Goal: Task Accomplishment & Management: Manage account settings

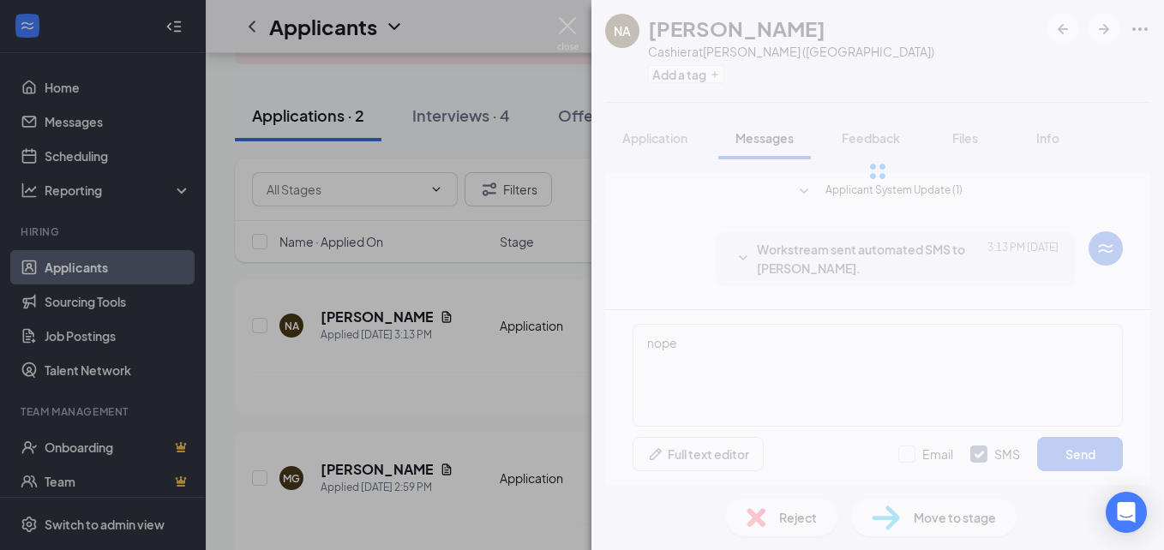
scroll to position [572, 0]
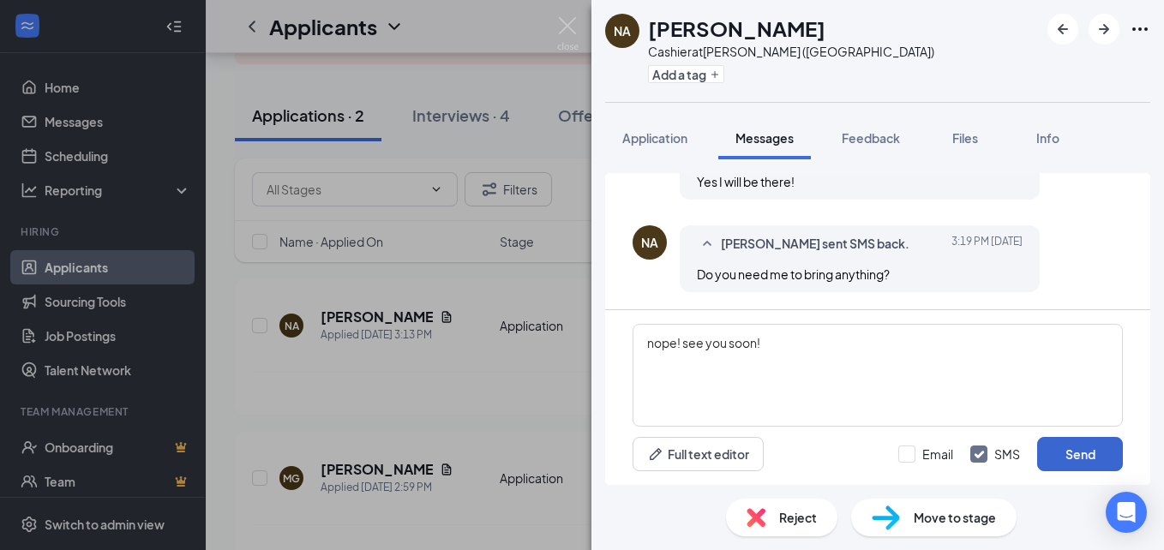
type textarea "nope! see you soon!"
click at [1082, 453] on button "Send" at bounding box center [1080, 454] width 86 height 34
click at [568, 20] on img at bounding box center [567, 33] width 21 height 33
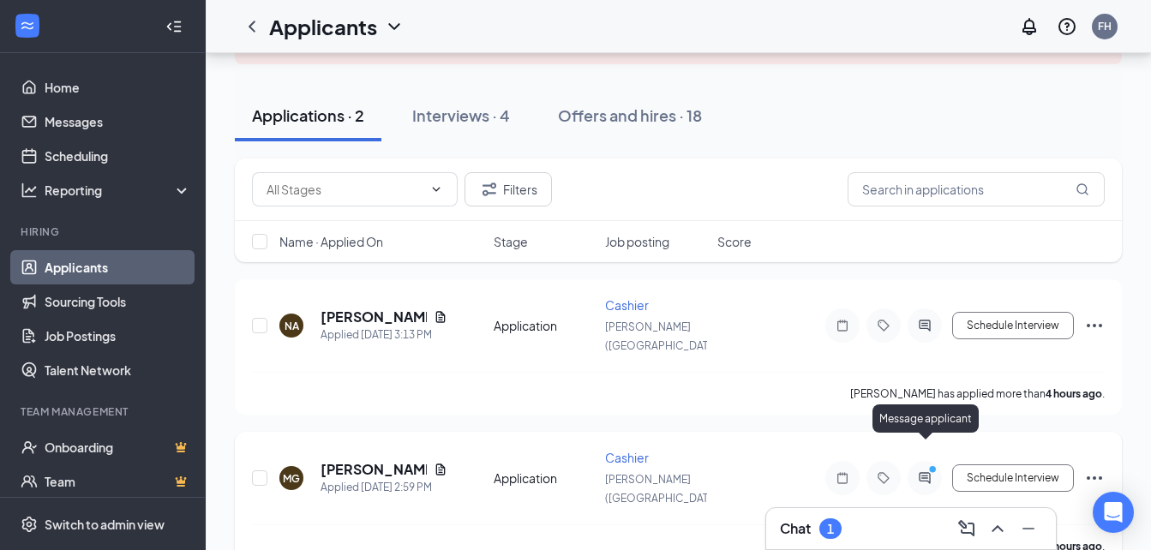
click at [927, 472] on icon "ActiveChat" at bounding box center [925, 479] width 21 height 14
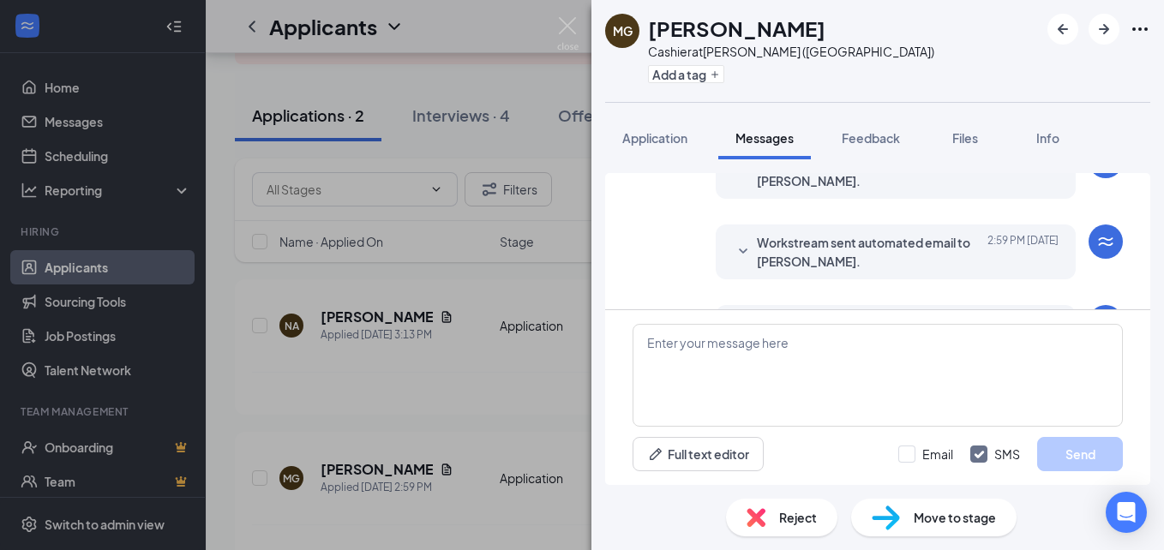
scroll to position [277, 0]
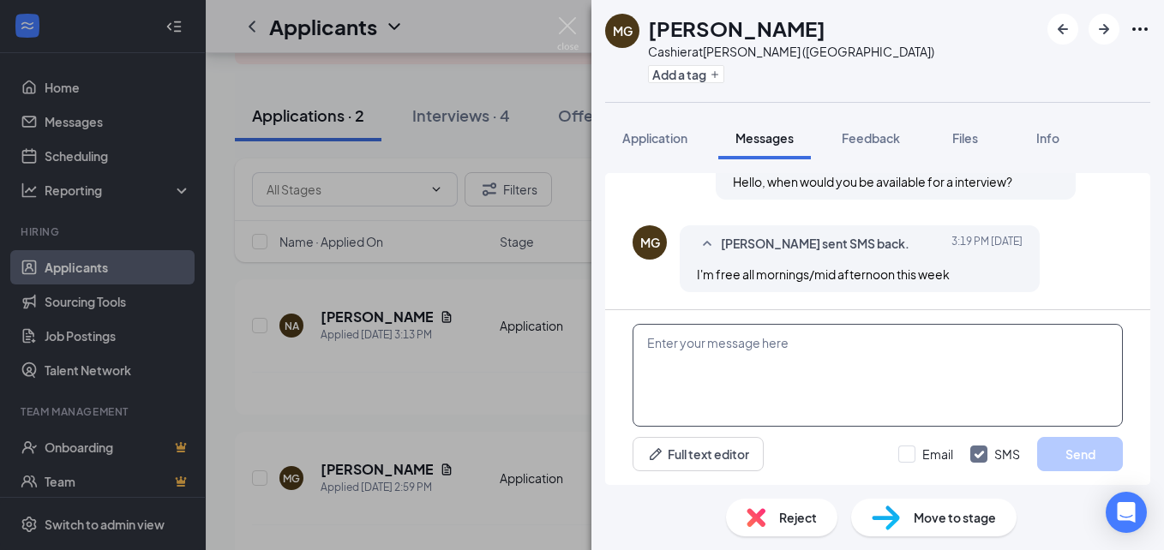
click at [916, 364] on textarea at bounding box center [878, 375] width 490 height 103
type textarea "1pm [DATE]?"
click at [1086, 471] on button "Send" at bounding box center [1080, 454] width 86 height 34
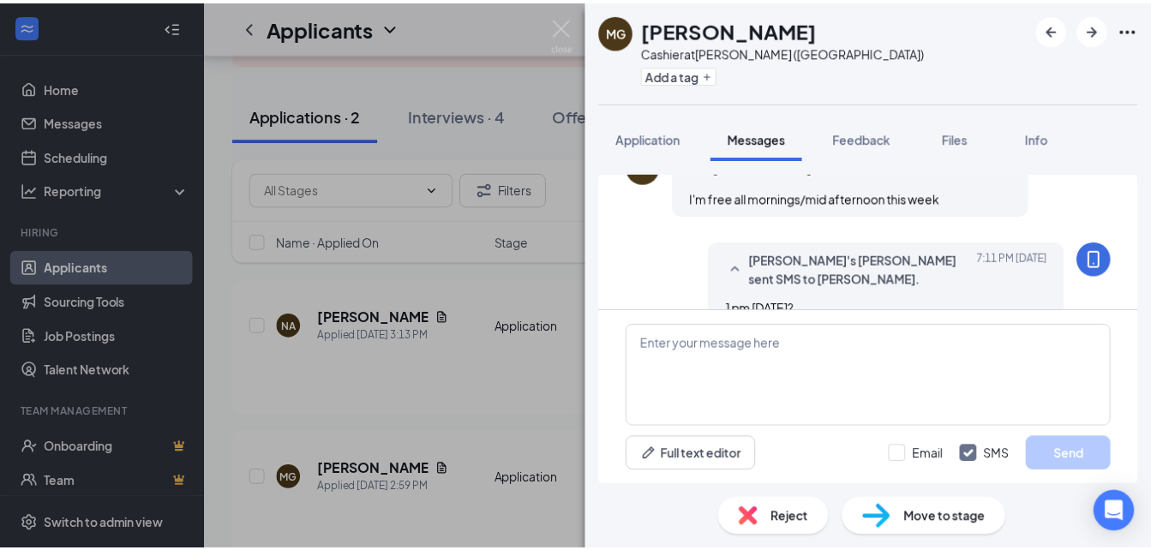
scroll to position [387, 0]
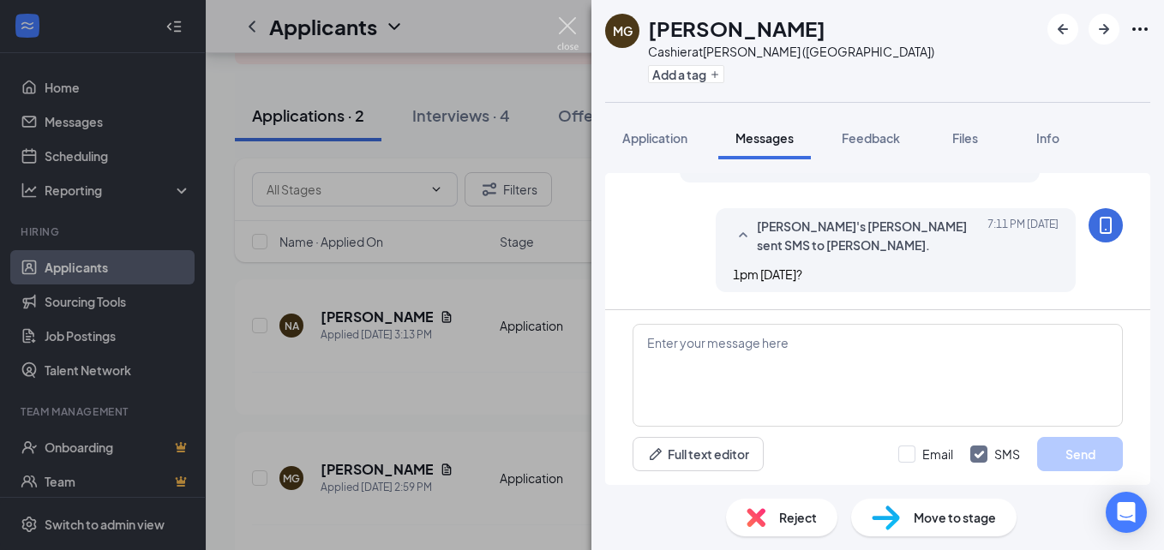
click at [569, 25] on img at bounding box center [567, 33] width 21 height 33
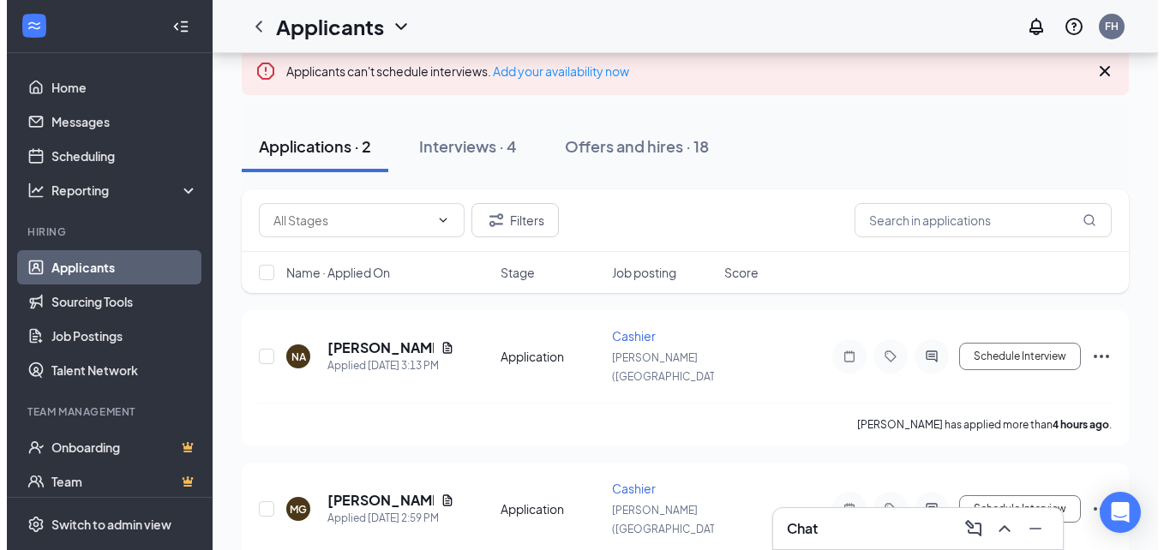
scroll to position [135, 0]
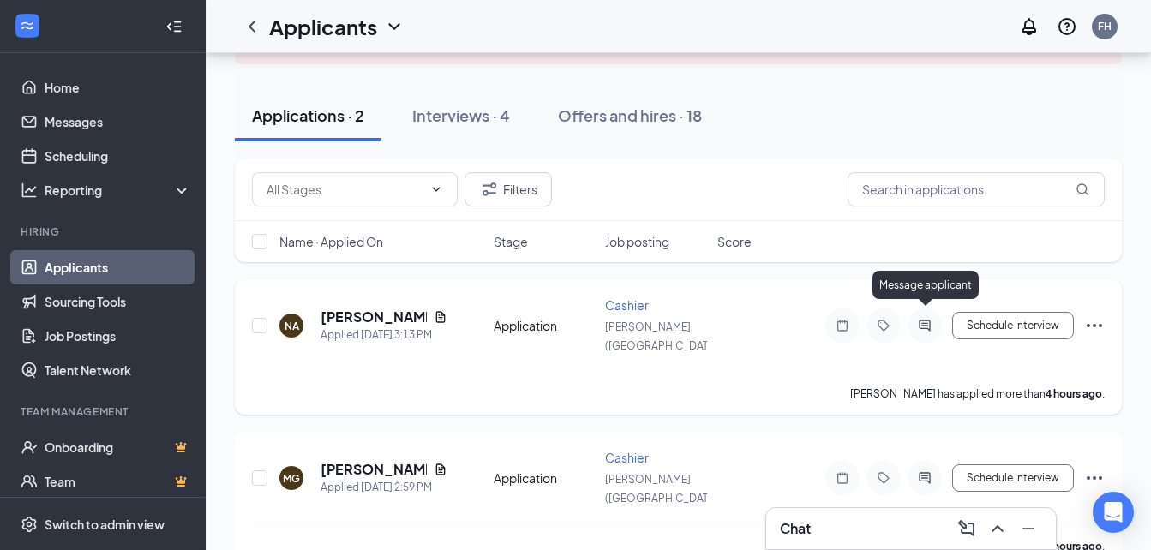
click at [930, 320] on icon "ActiveChat" at bounding box center [924, 325] width 11 height 11
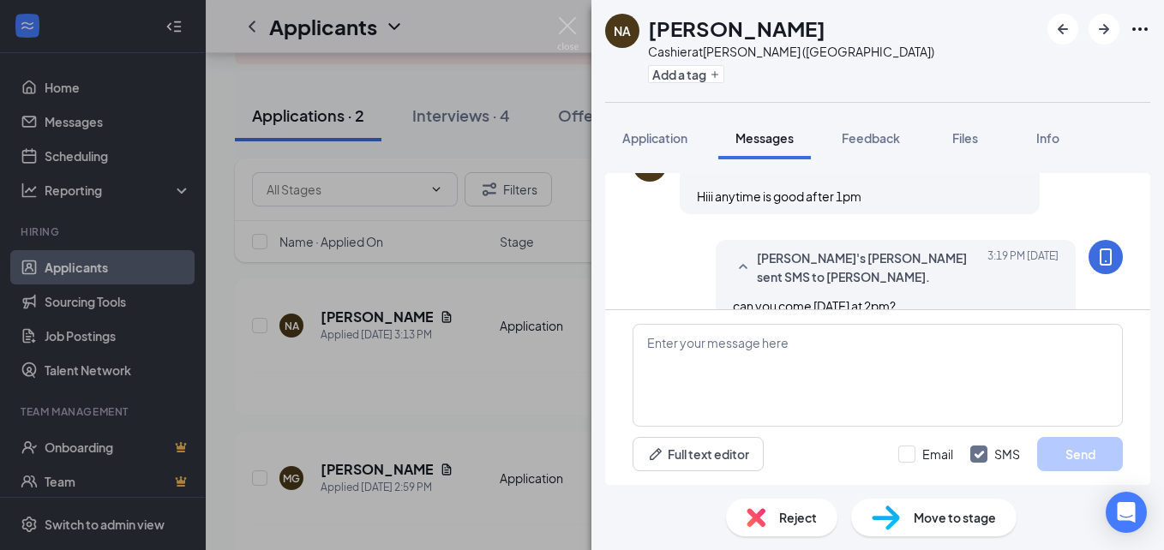
scroll to position [339, 0]
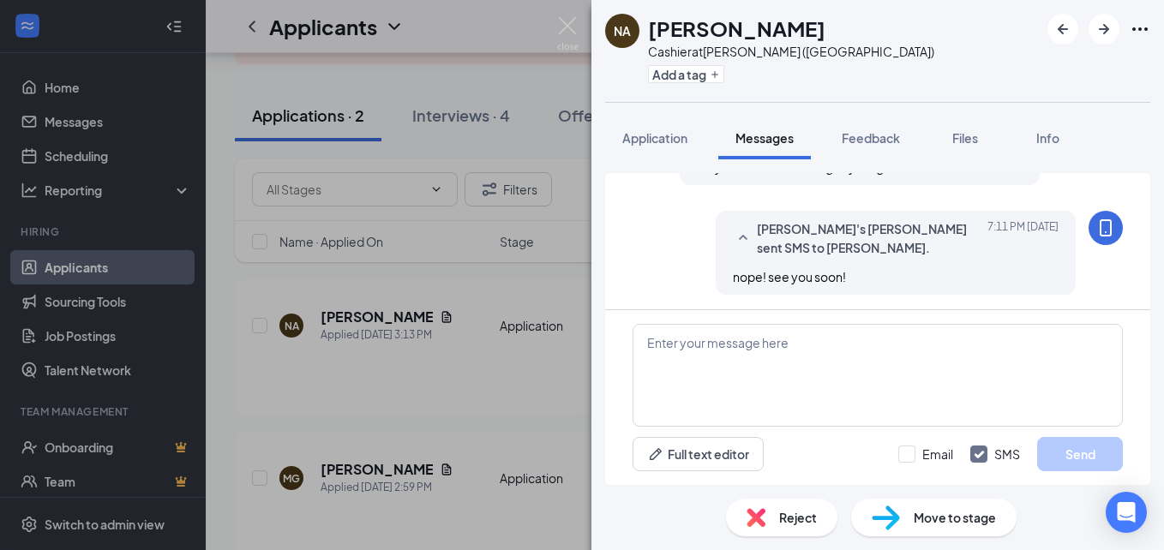
scroll to position [682, 0]
click at [952, 514] on span "Move to stage" at bounding box center [955, 517] width 82 height 19
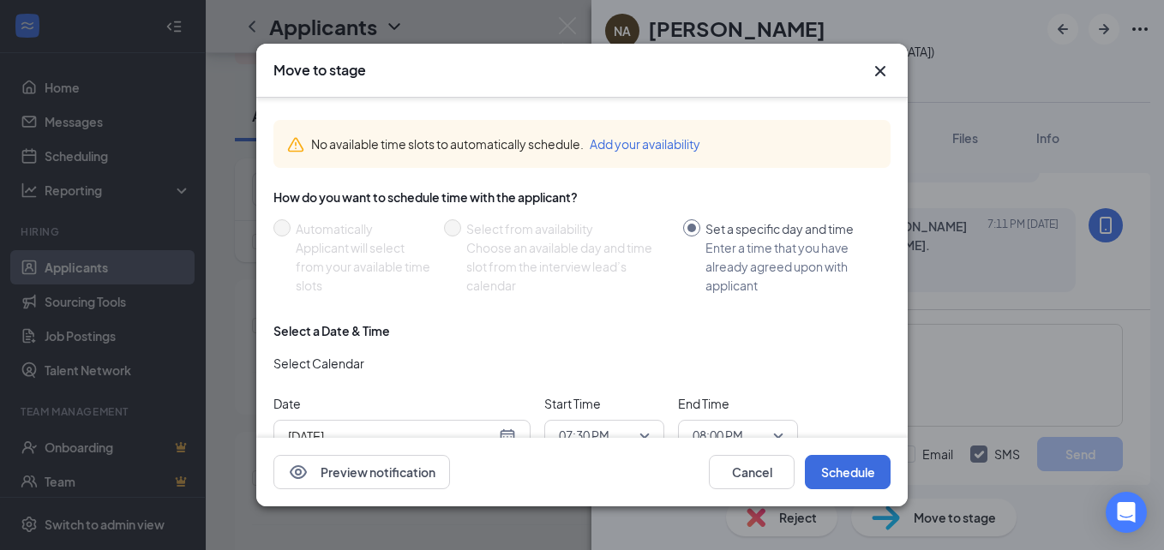
scroll to position [116, 0]
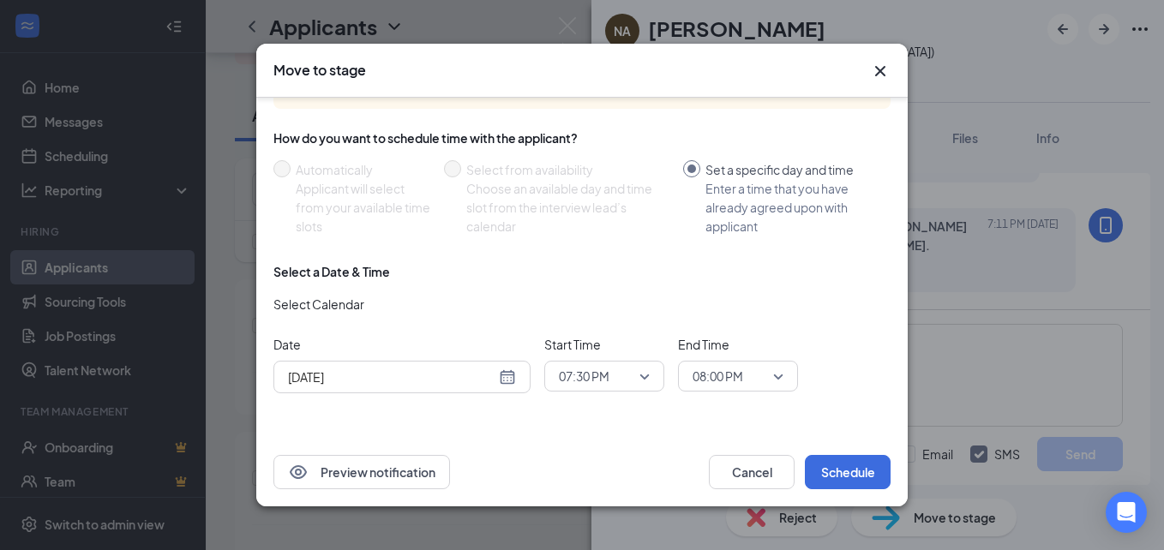
click at [639, 377] on span "07:30 PM" at bounding box center [604, 377] width 91 height 26
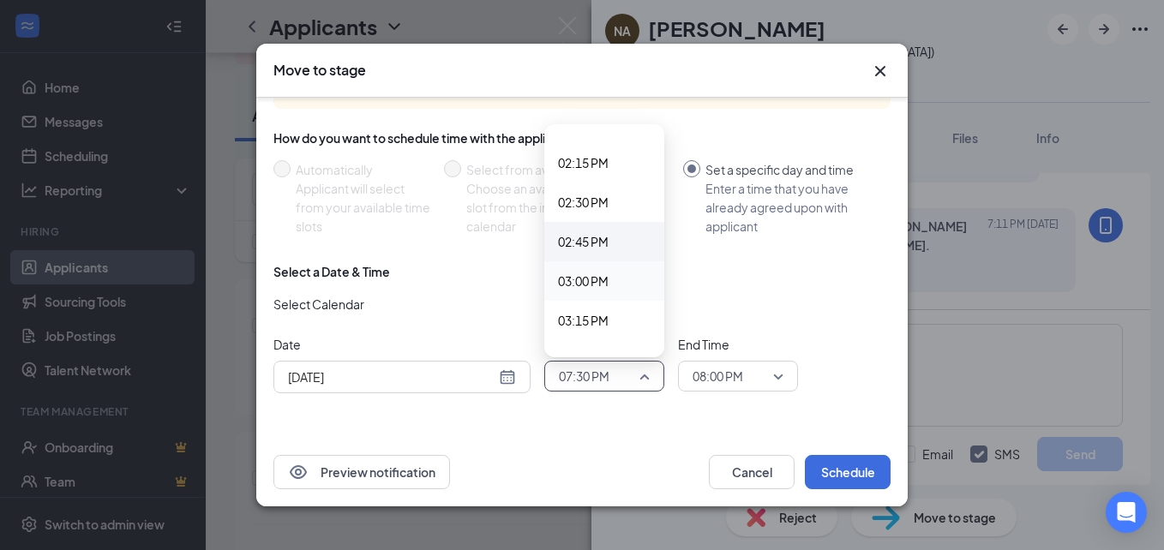
scroll to position [2212, 0]
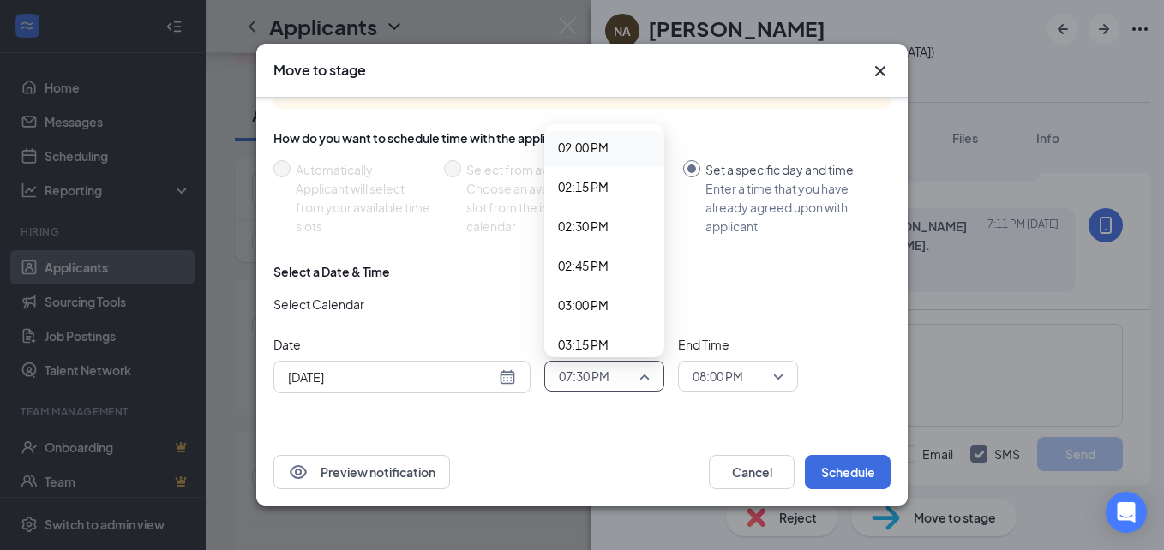
click at [590, 155] on span "02:00 PM" at bounding box center [583, 147] width 51 height 19
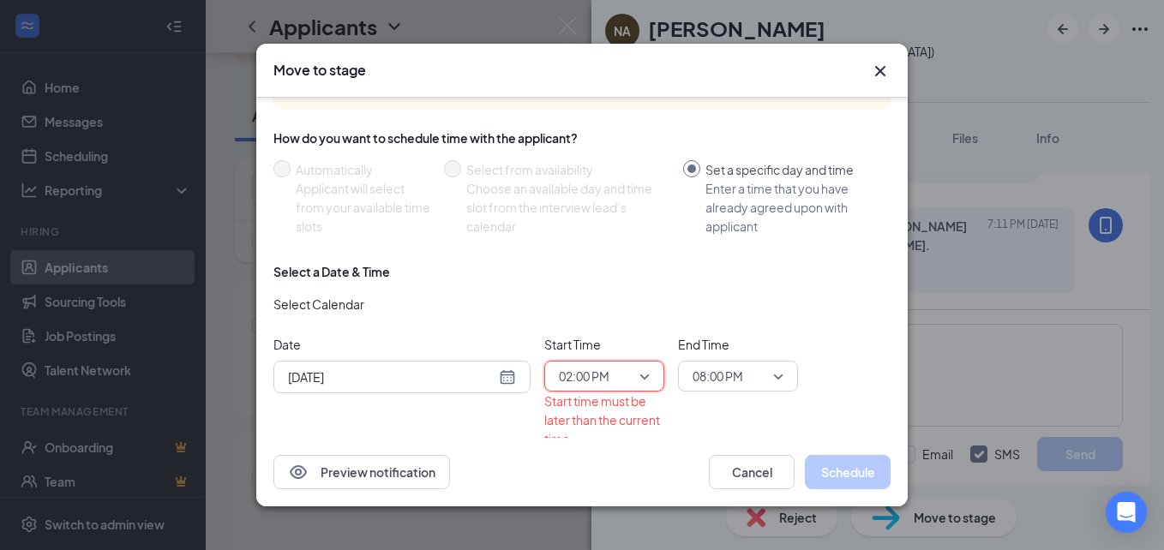
click at [775, 378] on span "08:00 PM" at bounding box center [738, 377] width 91 height 26
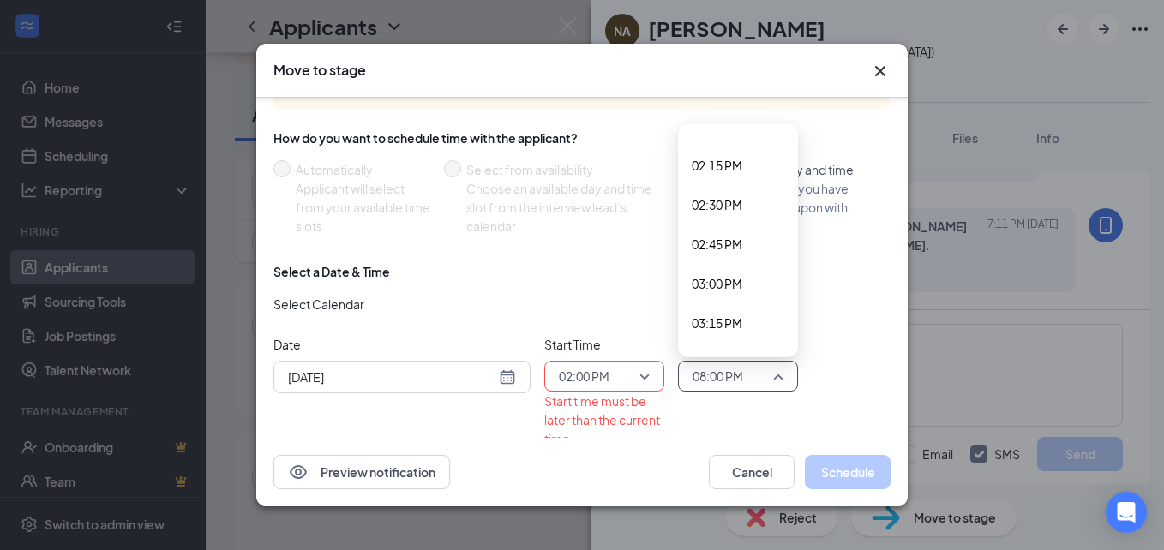
scroll to position [2205, 0]
click at [732, 235] on span "02:30 PM" at bounding box center [717, 233] width 51 height 19
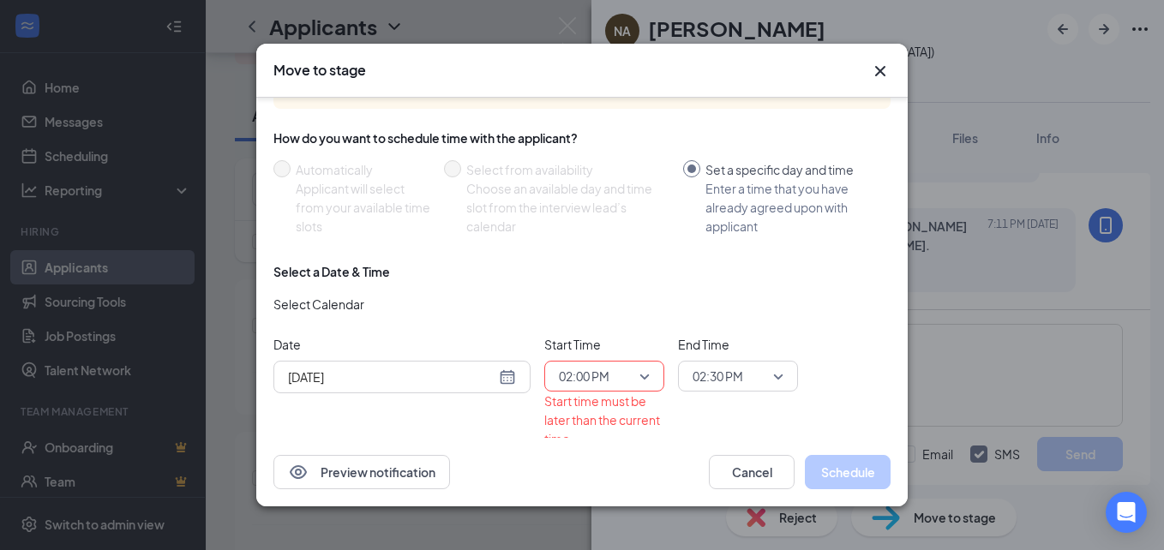
click at [508, 375] on div "[DATE]" at bounding box center [402, 377] width 228 height 19
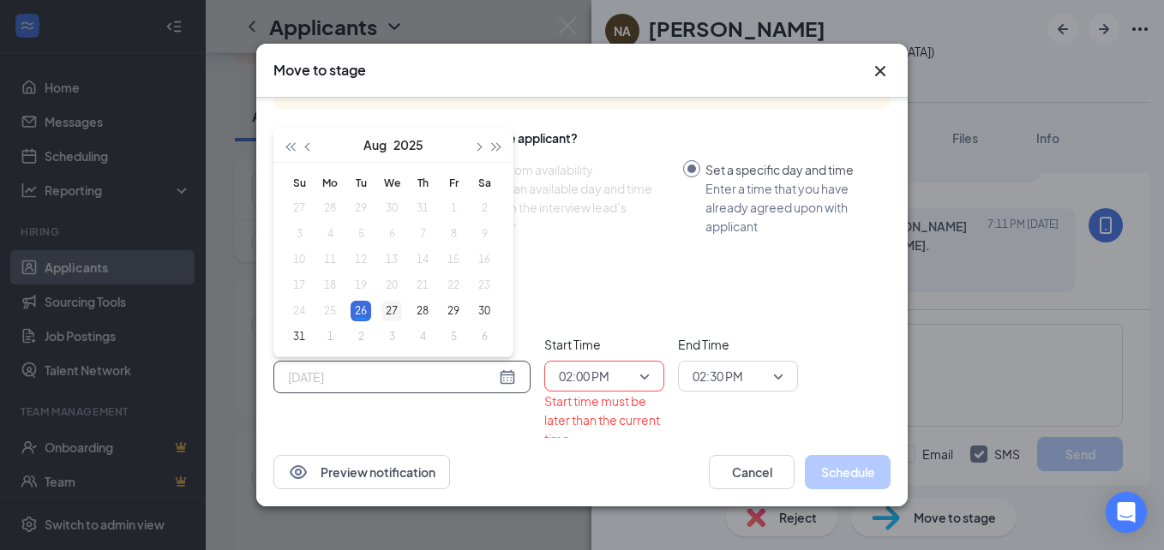
type input "[DATE]"
click at [399, 303] on div "27" at bounding box center [392, 311] width 21 height 21
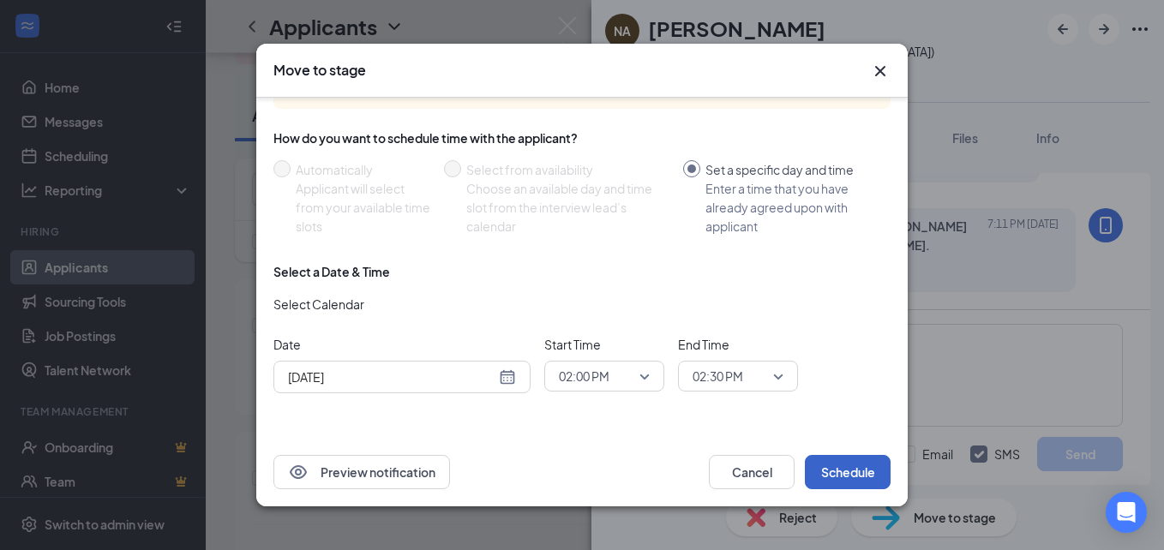
click at [851, 478] on button "Schedule" at bounding box center [848, 472] width 86 height 34
click at [852, 475] on button "Schedule" at bounding box center [848, 472] width 86 height 34
click at [860, 476] on button "Schedule" at bounding box center [848, 472] width 86 height 34
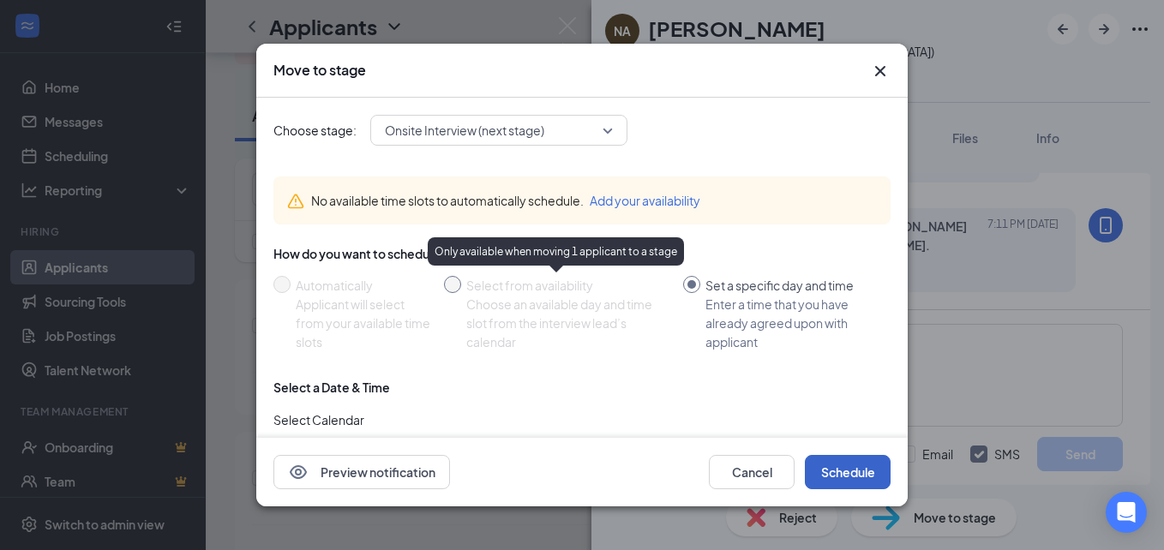
scroll to position [116, 0]
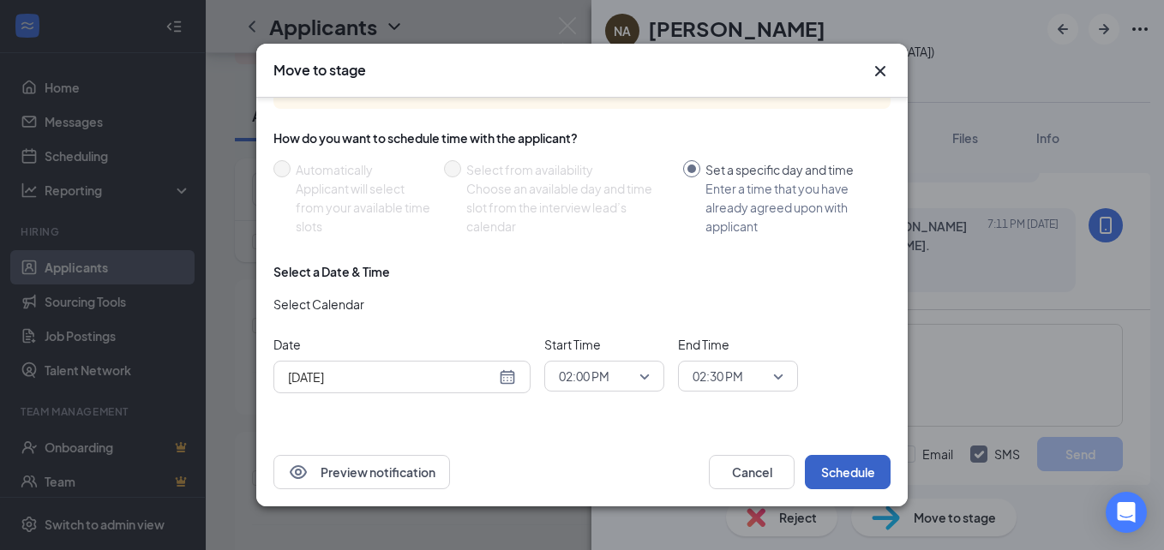
click at [851, 478] on button "Schedule" at bounding box center [848, 472] width 86 height 34
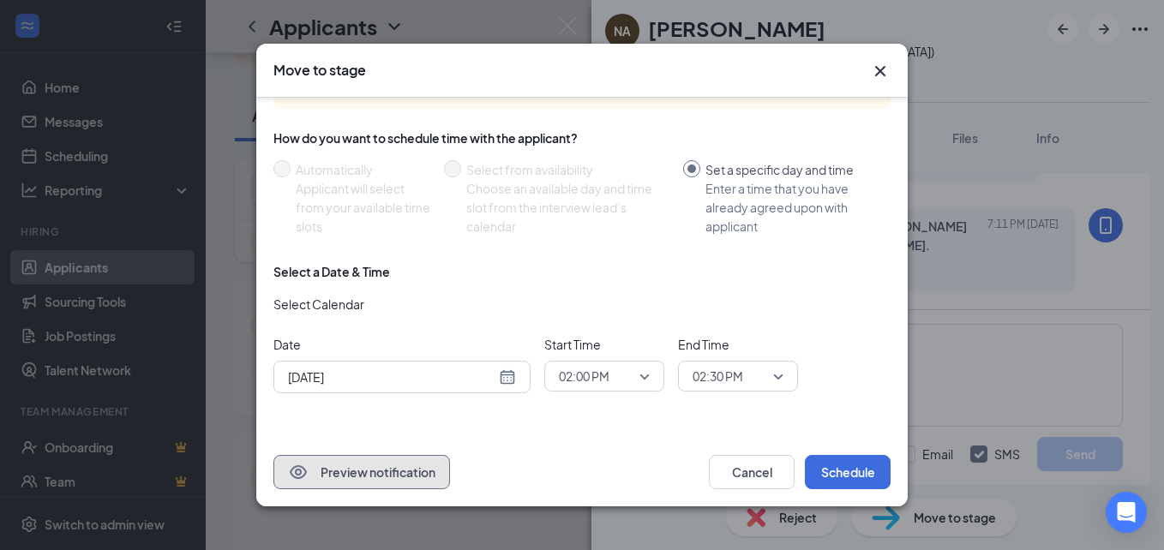
click at [424, 472] on button "Preview notification" at bounding box center [362, 472] width 177 height 34
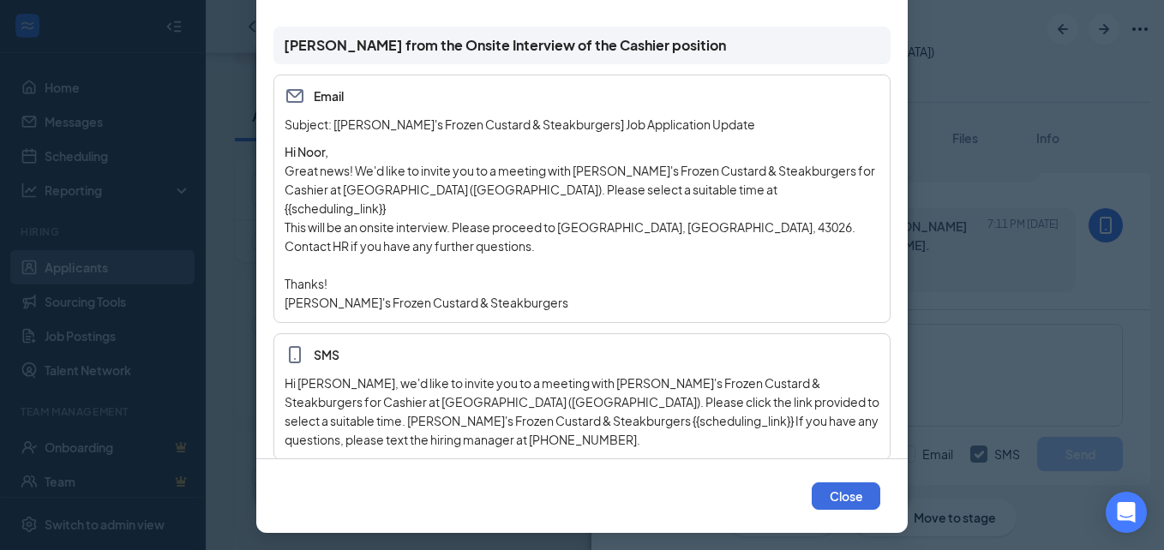
scroll to position [185, 0]
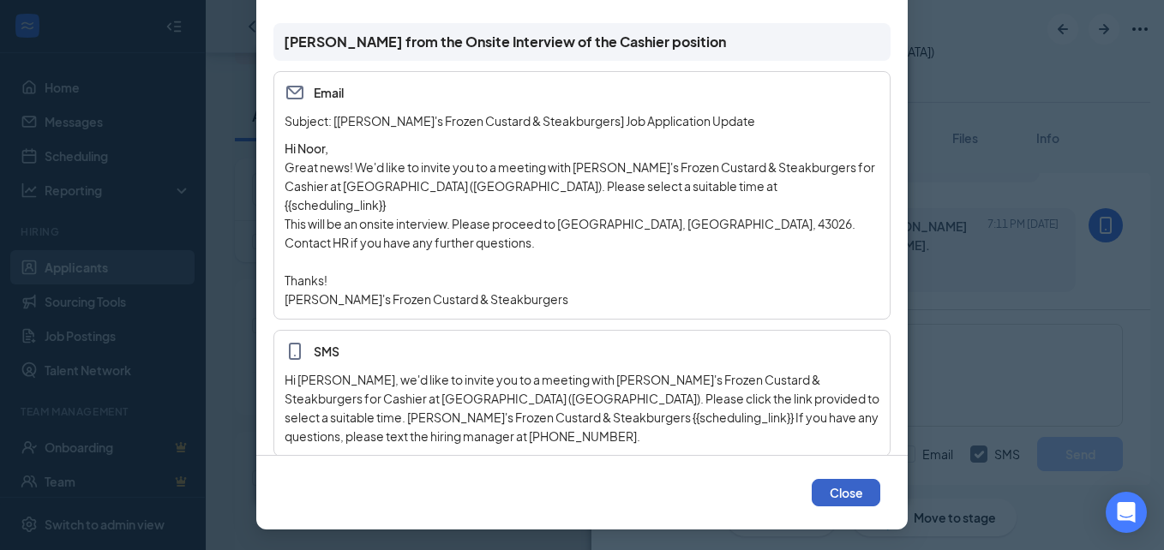
click at [825, 498] on button "Close" at bounding box center [846, 492] width 69 height 27
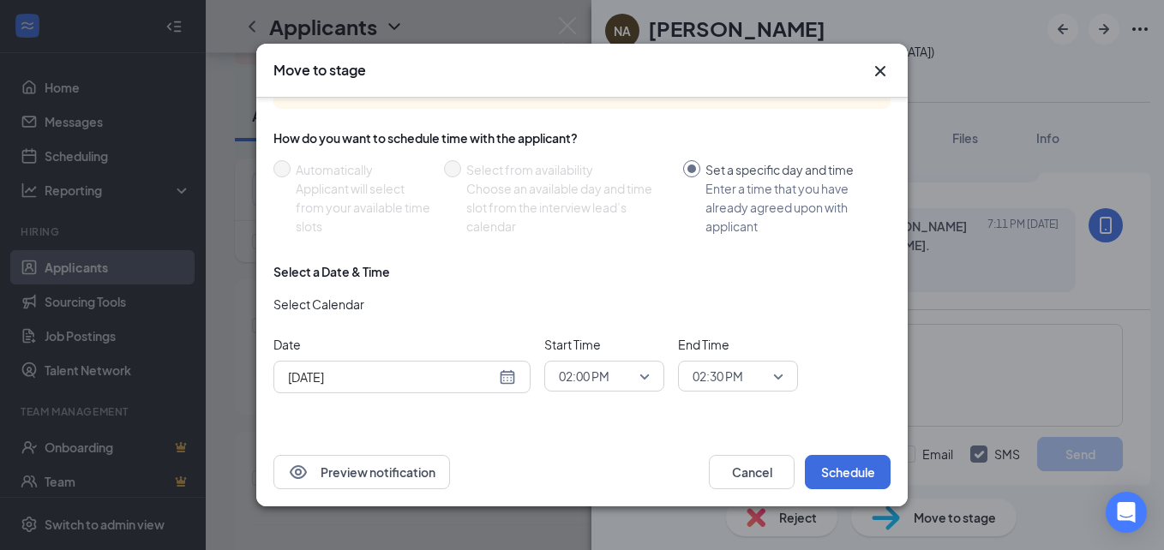
click at [647, 386] on span "02:00 PM" at bounding box center [604, 377] width 91 height 26
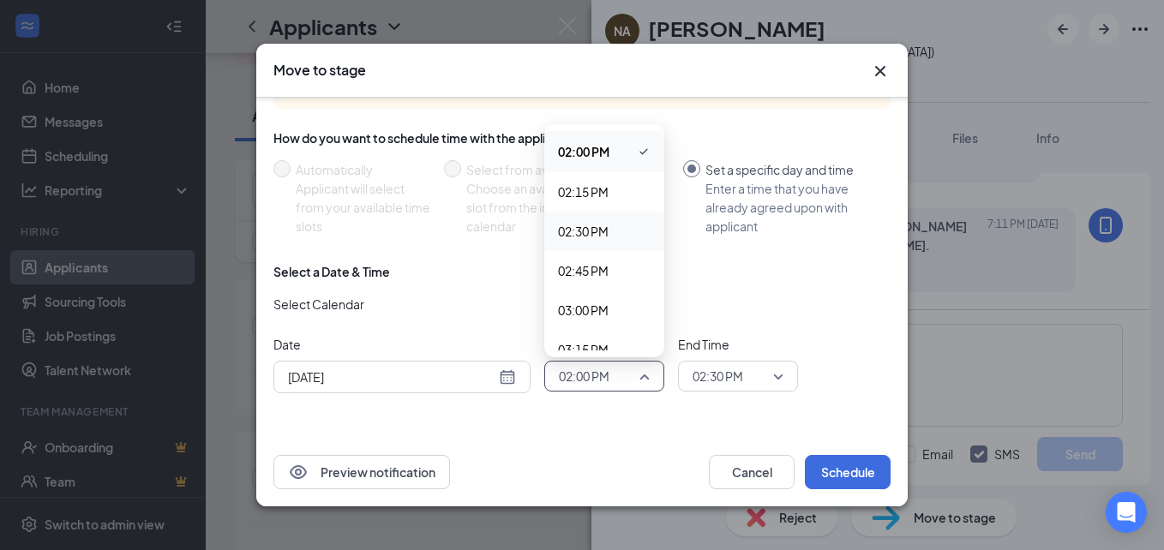
scroll to position [2123, 0]
click at [592, 231] on span "02:00 PM" at bounding box center [583, 237] width 51 height 19
click at [764, 371] on span "02:30 PM" at bounding box center [730, 377] width 75 height 26
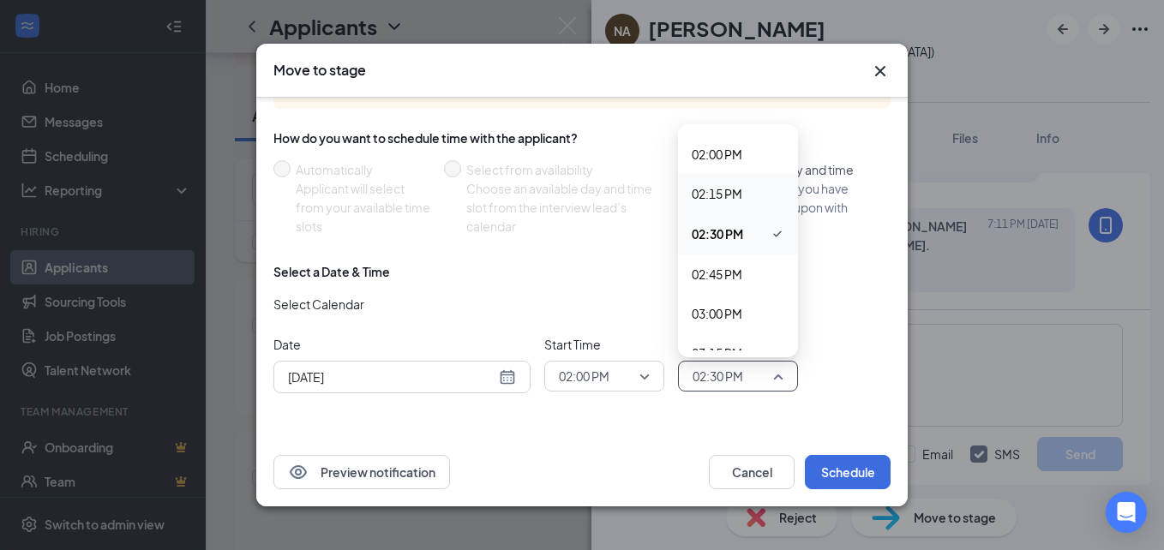
click at [742, 195] on span "02:15 PM" at bounding box center [717, 193] width 51 height 19
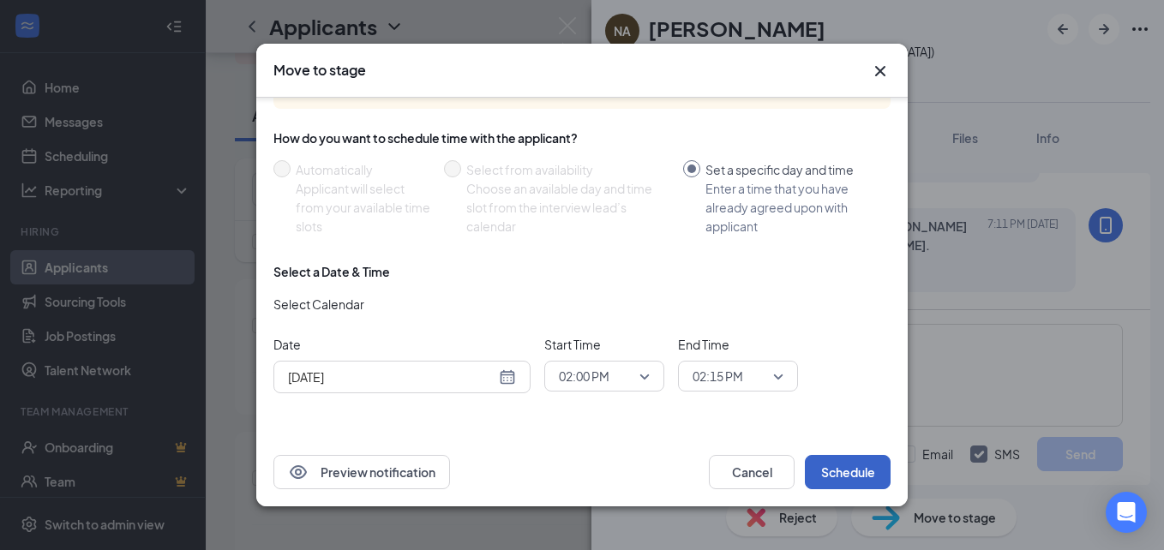
click at [852, 479] on button "Schedule" at bounding box center [848, 472] width 86 height 34
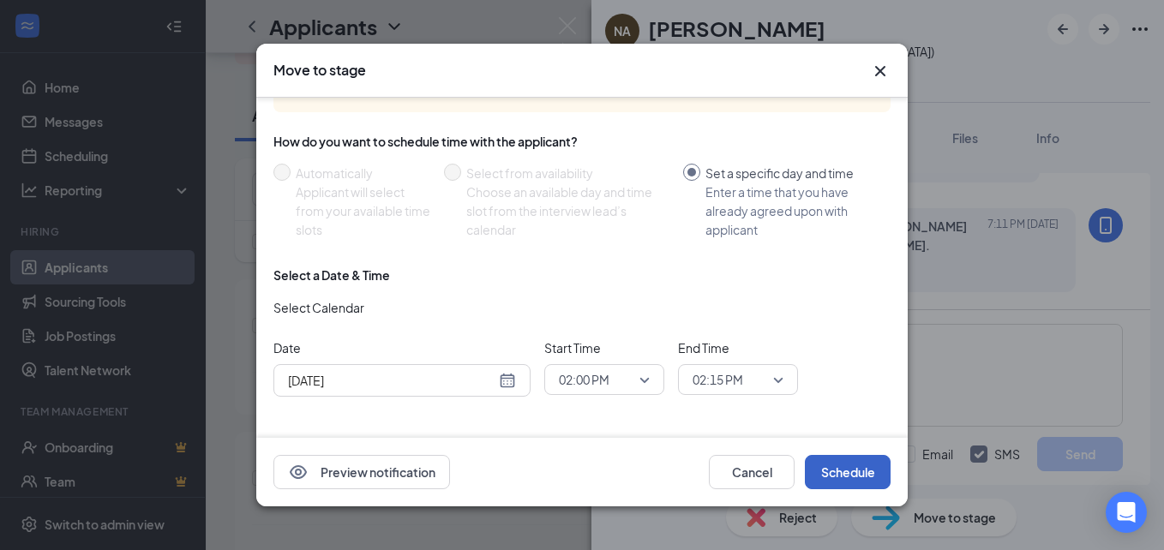
scroll to position [116, 0]
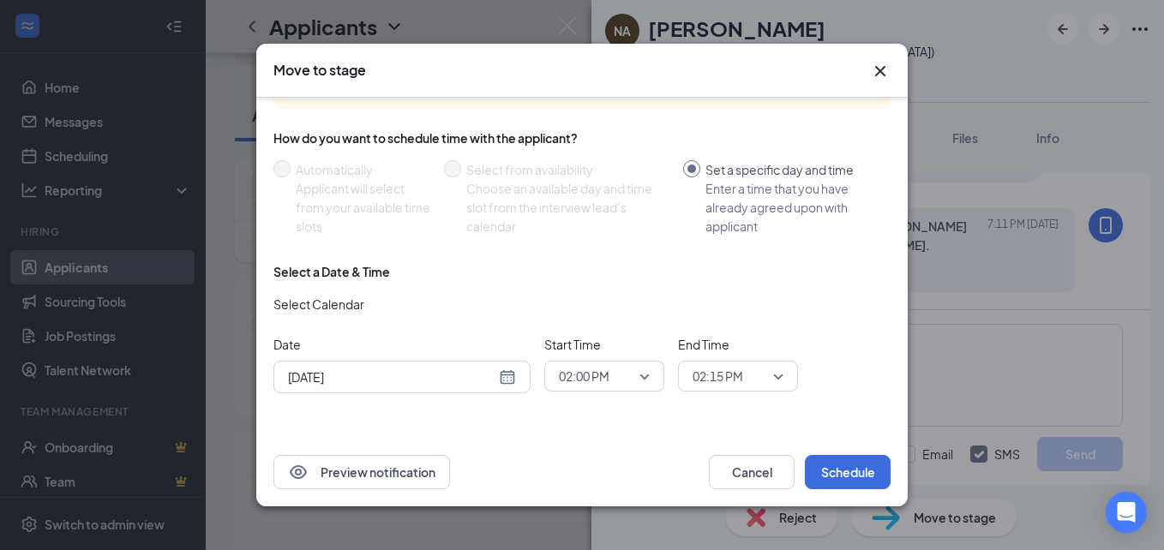
click at [879, 73] on icon "Cross" at bounding box center [880, 71] width 10 height 10
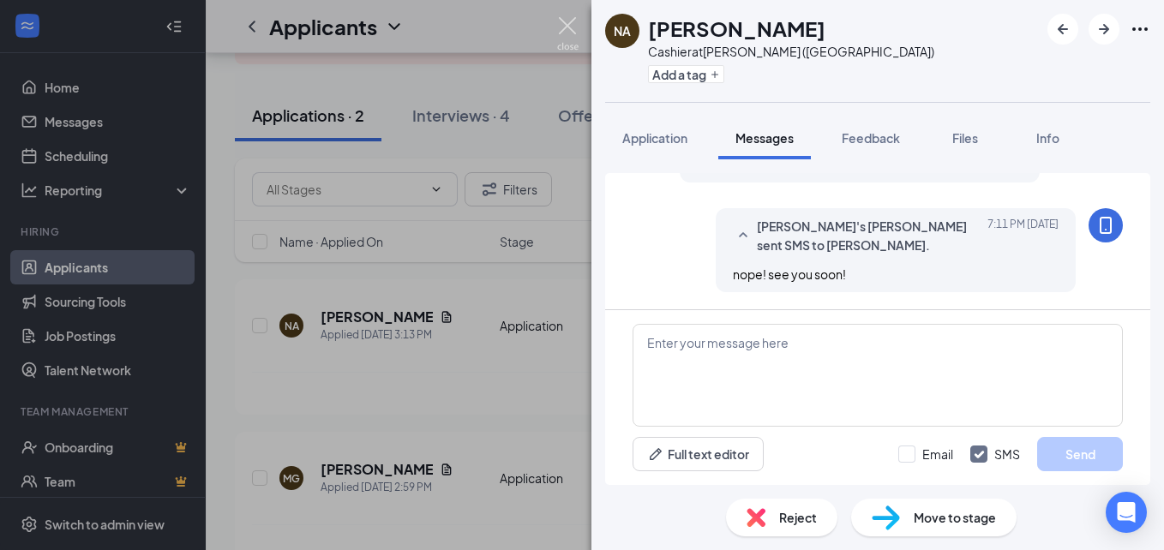
click at [575, 24] on img at bounding box center [567, 33] width 21 height 33
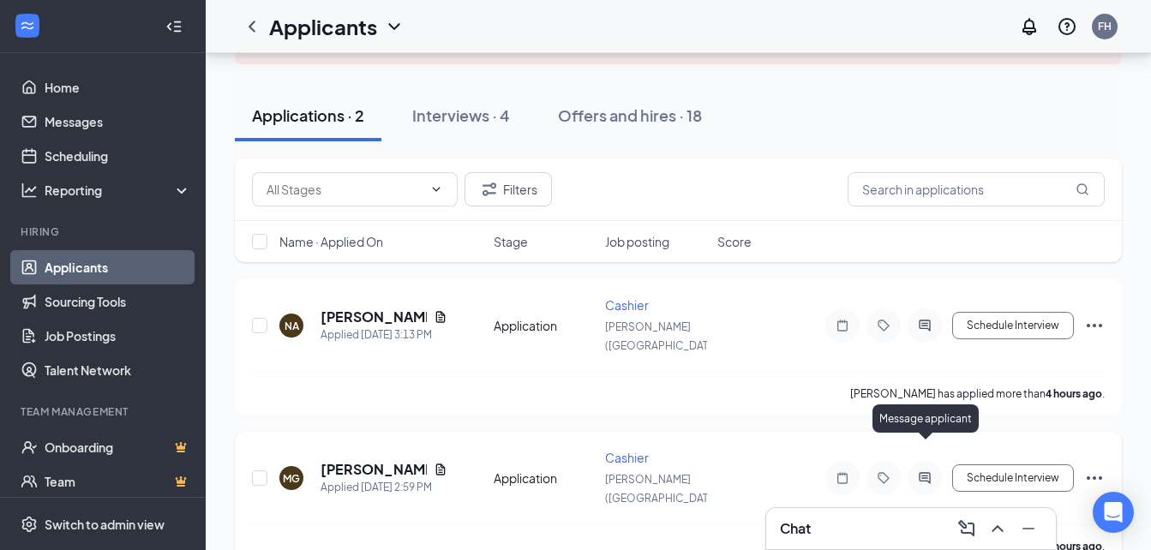
click at [925, 472] on icon "ActiveChat" at bounding box center [925, 479] width 21 height 14
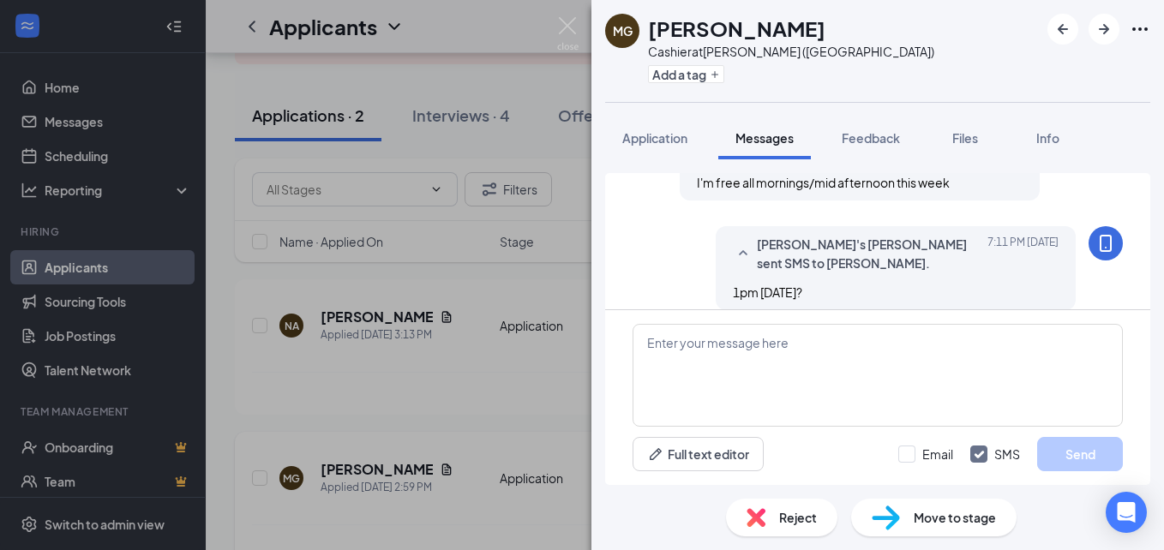
scroll to position [387, 0]
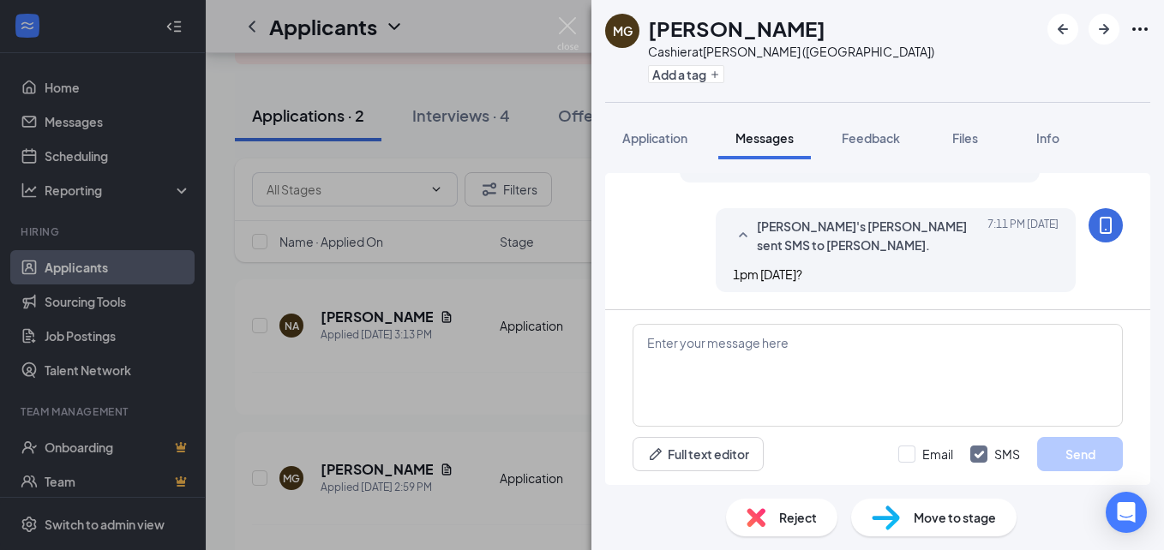
click at [895, 526] on img at bounding box center [886, 518] width 28 height 25
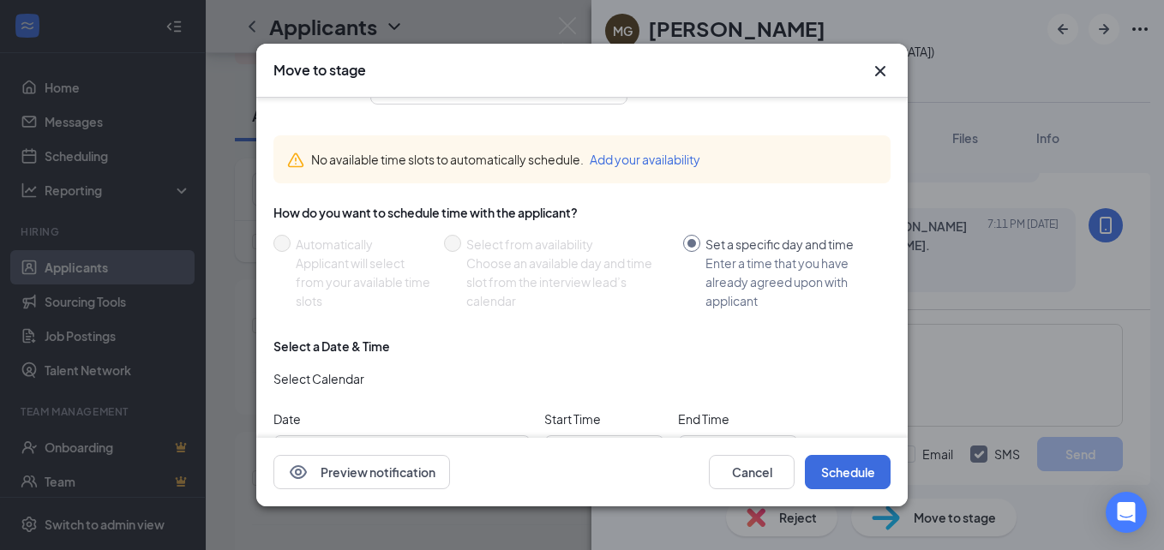
scroll to position [116, 0]
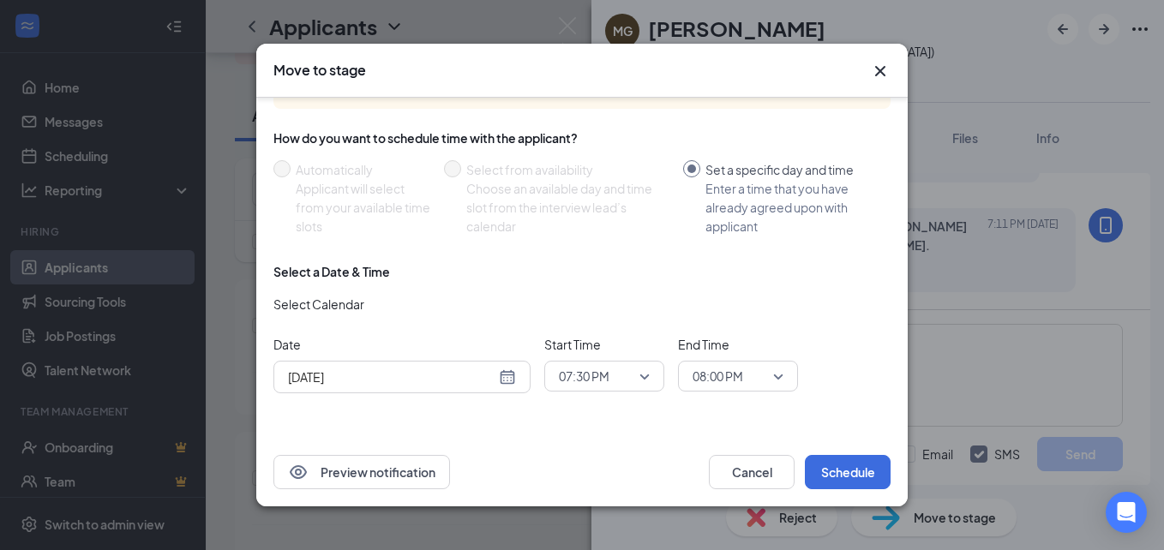
click at [654, 375] on div "07:30 PM" at bounding box center [604, 376] width 120 height 31
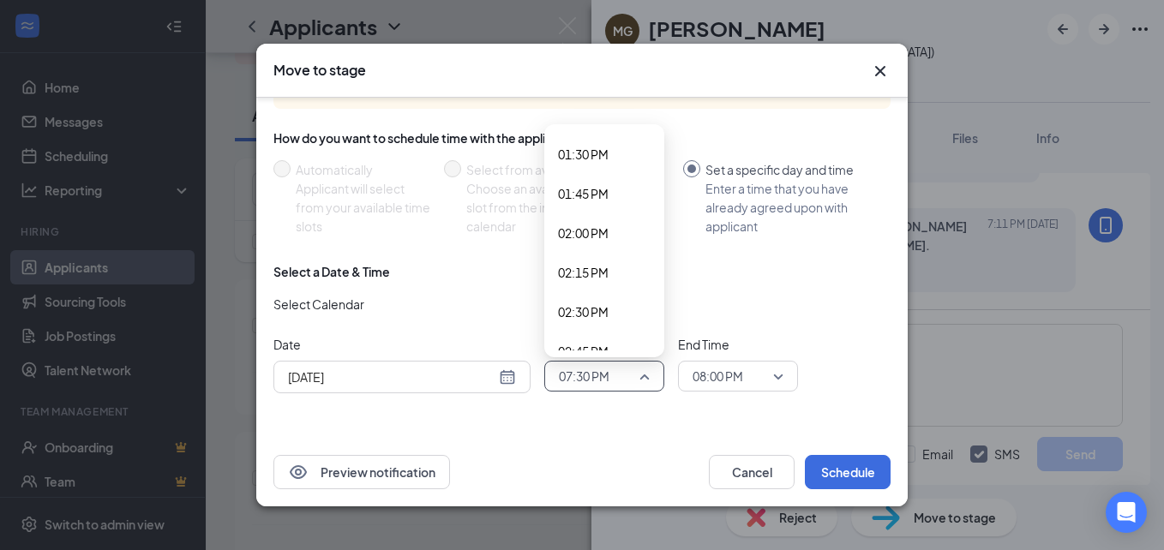
scroll to position [2041, 0]
click at [590, 164] on span "01:00 PM" at bounding box center [583, 161] width 51 height 19
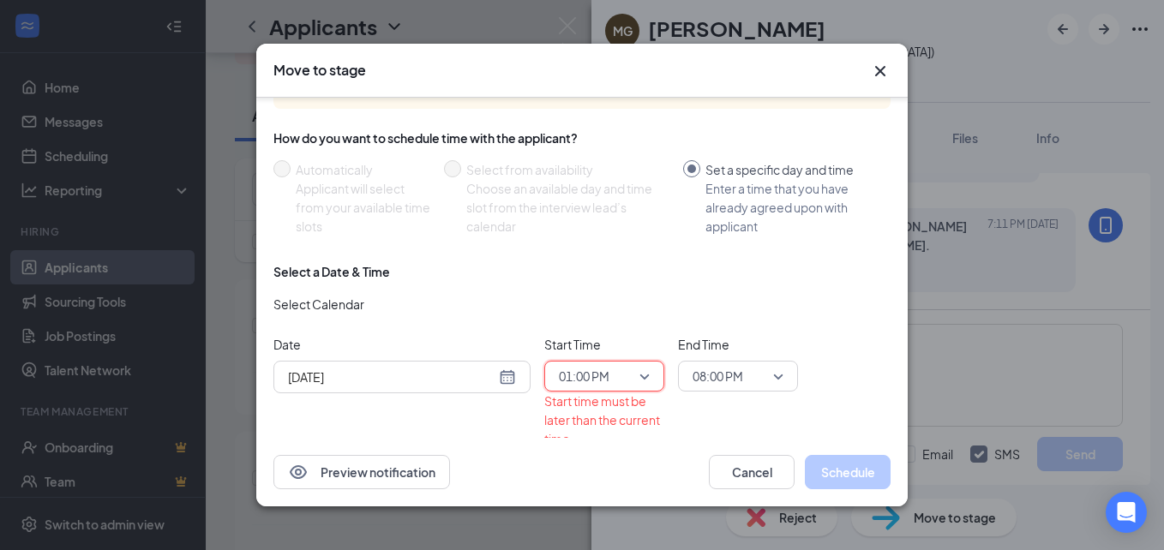
click at [775, 377] on span "08:00 PM" at bounding box center [738, 377] width 91 height 26
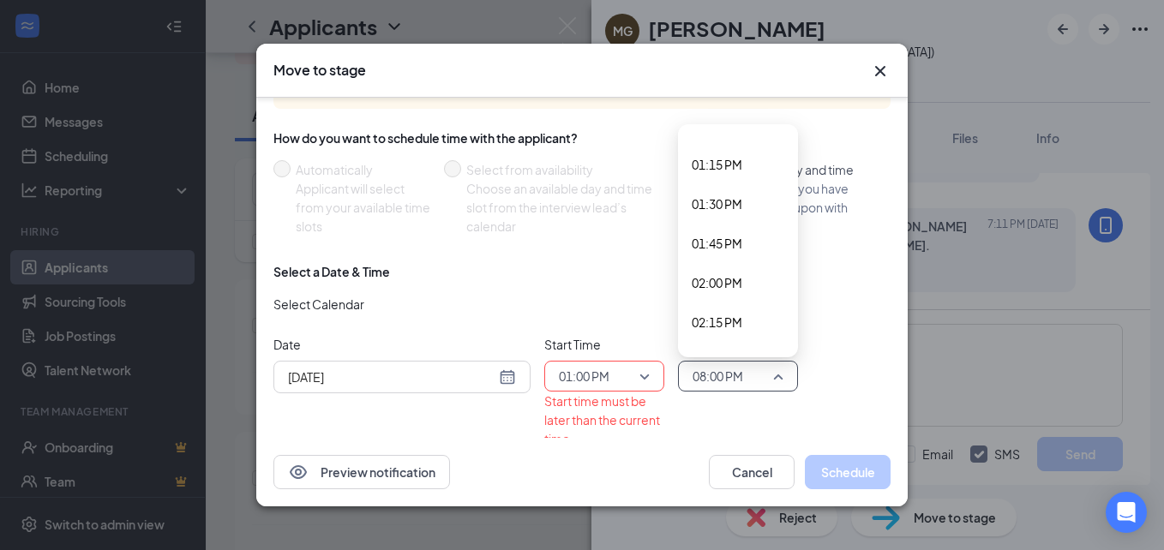
scroll to position [2034, 0]
click at [730, 213] on span "01:15 PM" at bounding box center [717, 207] width 51 height 19
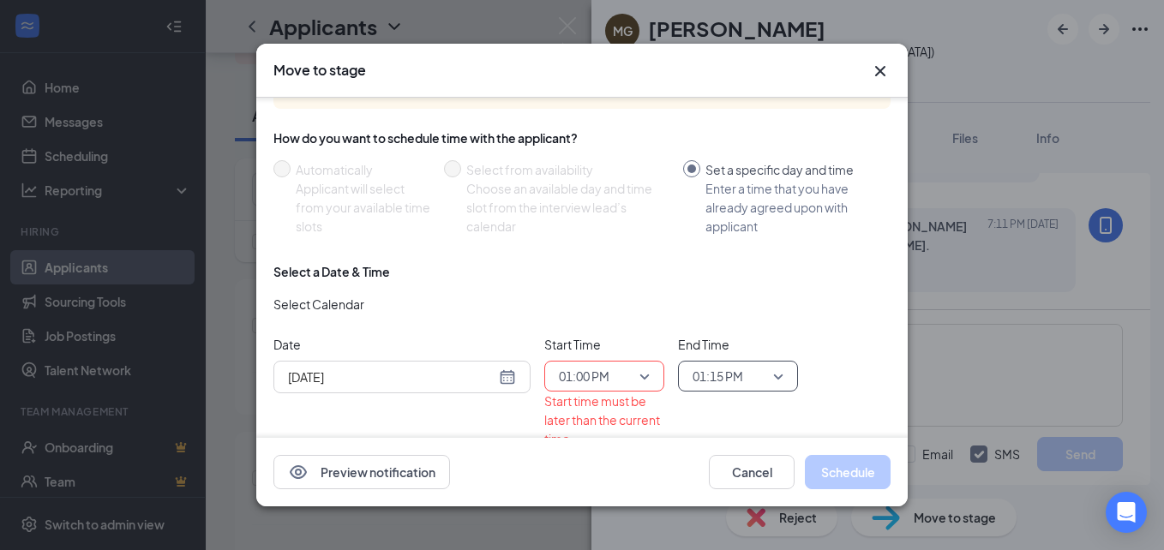
scroll to position [171, 0]
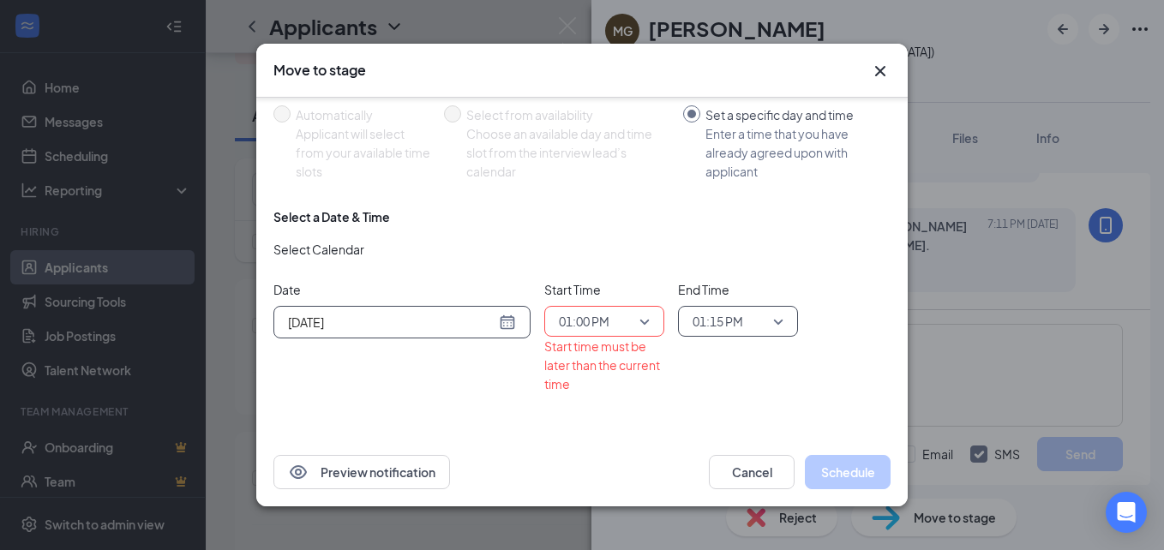
click at [507, 322] on div "[DATE]" at bounding box center [402, 322] width 228 height 19
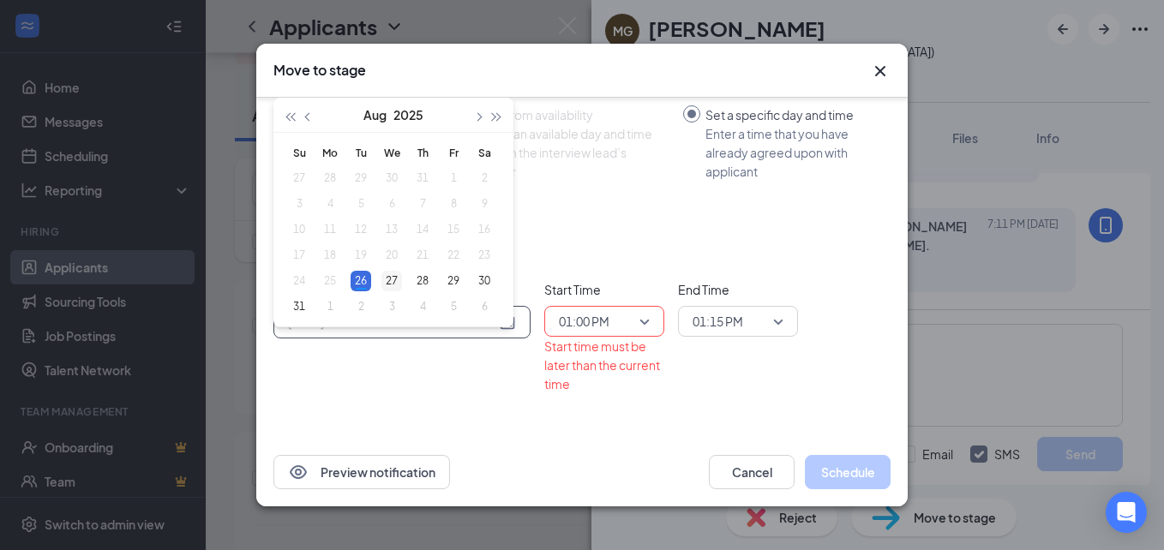
type input "[DATE]"
click at [398, 275] on div "27" at bounding box center [392, 281] width 21 height 21
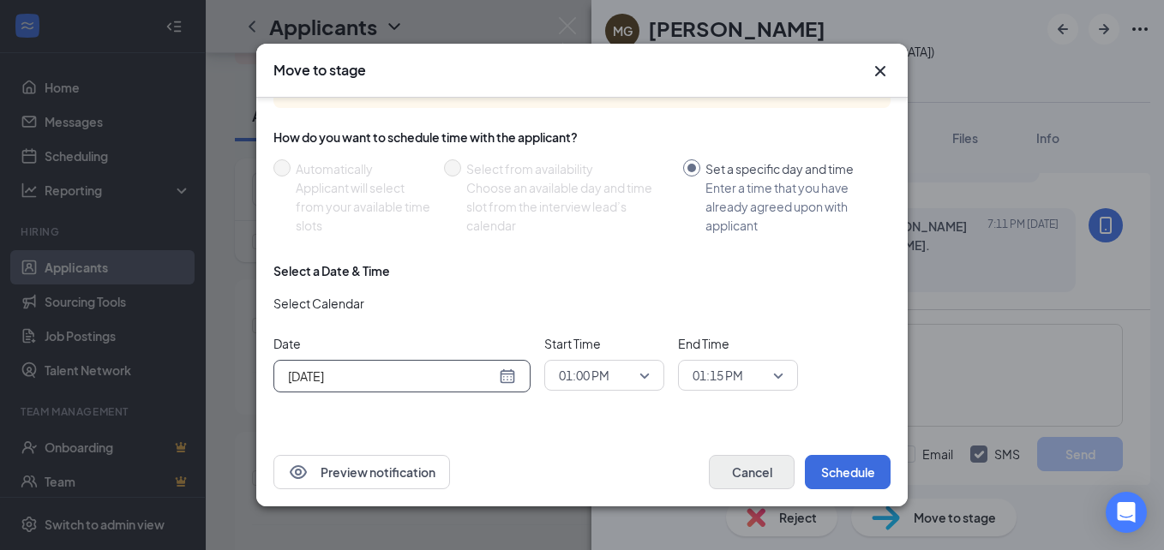
scroll to position [117, 0]
click at [862, 470] on button "Schedule" at bounding box center [848, 472] width 86 height 34
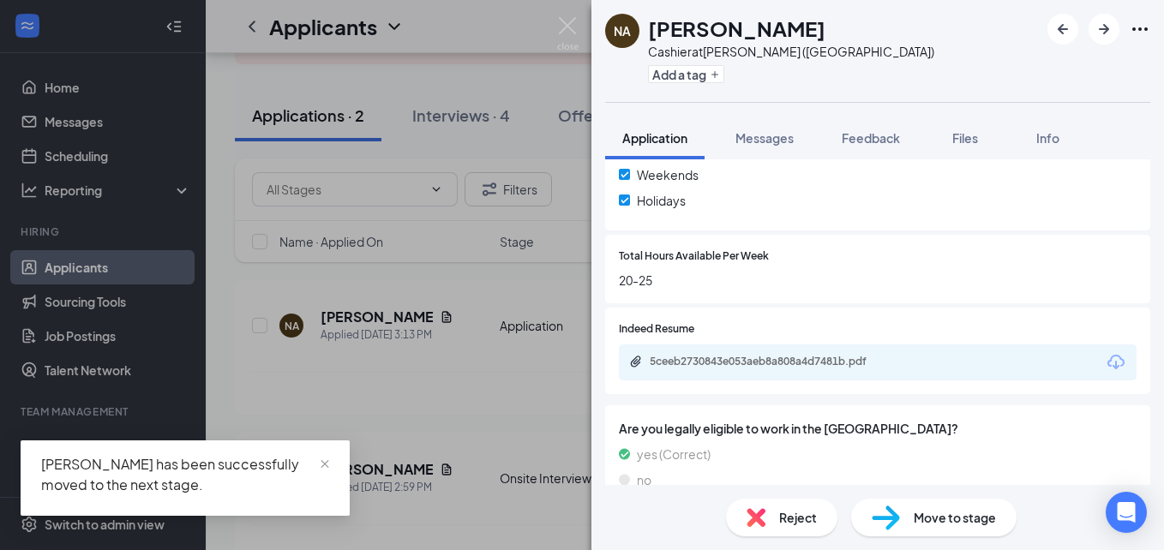
scroll to position [682, 0]
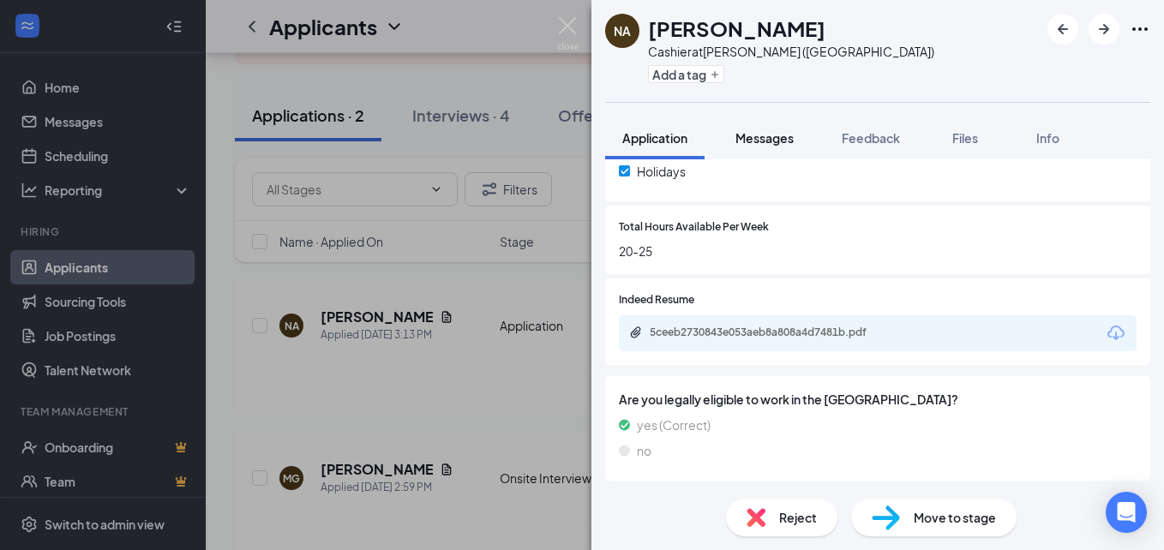
click at [751, 140] on span "Messages" at bounding box center [765, 137] width 58 height 15
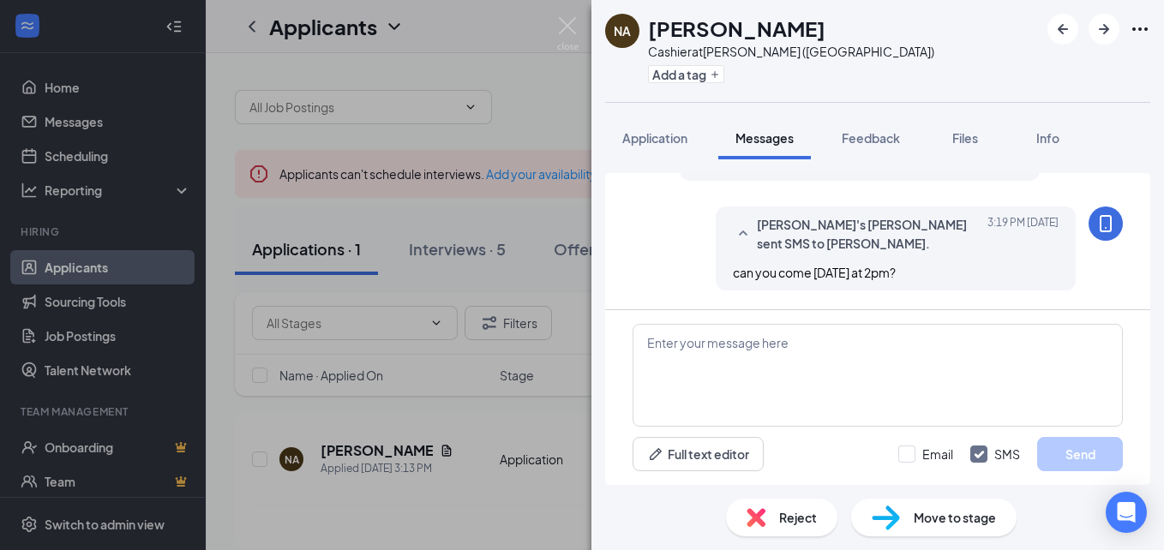
scroll to position [424, 0]
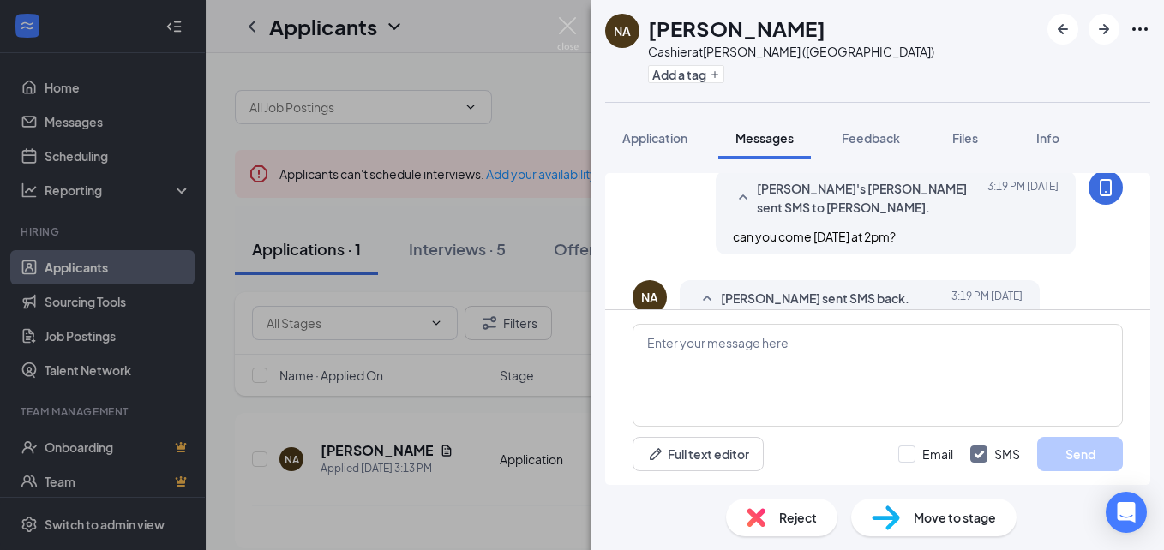
click at [905, 520] on div "Move to stage" at bounding box center [933, 518] width 165 height 38
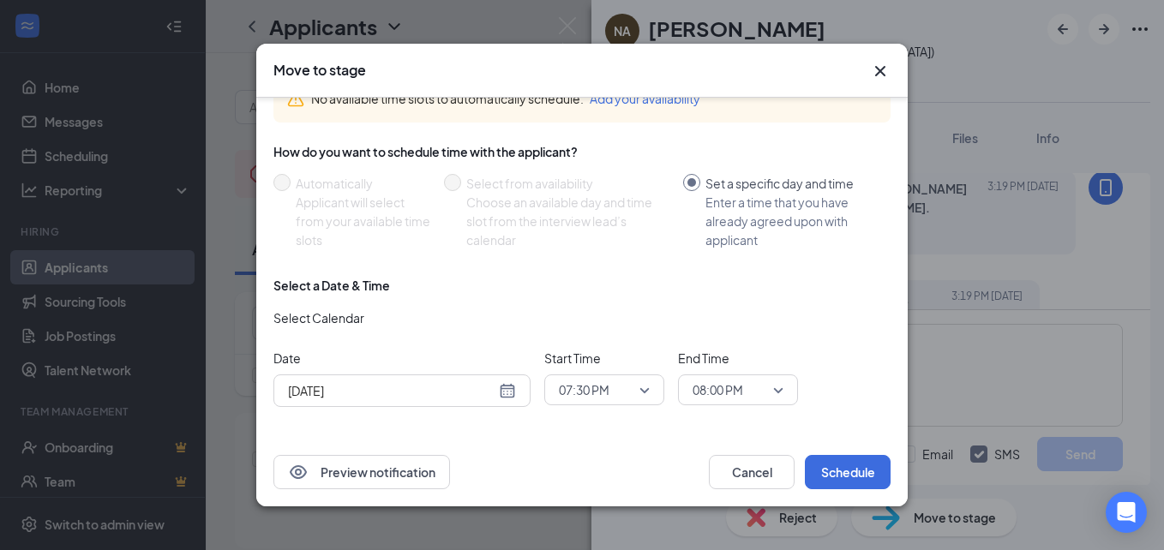
scroll to position [116, 0]
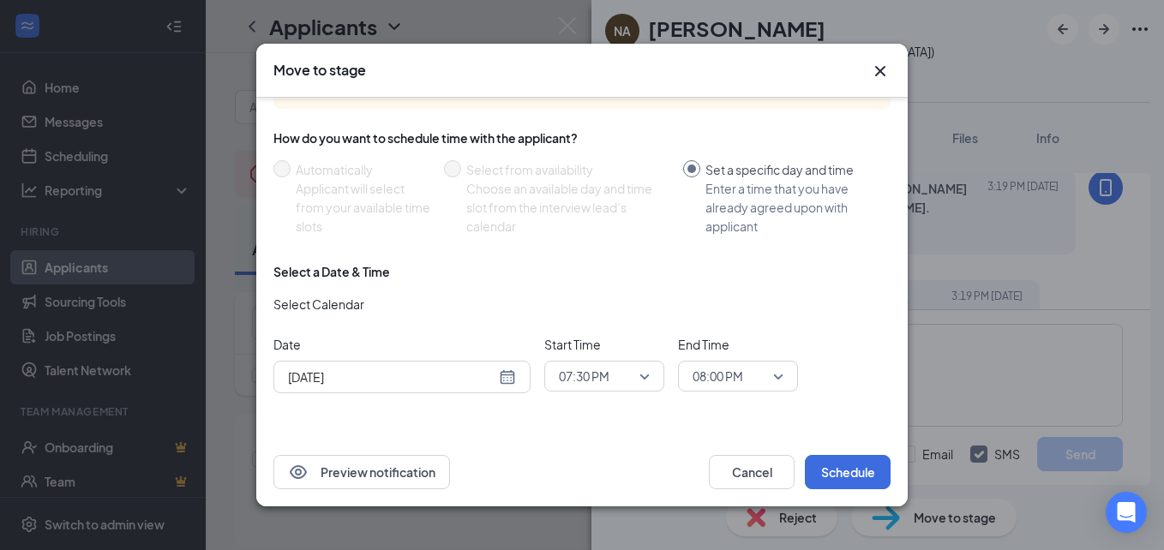
click at [652, 378] on div "07:30 PM" at bounding box center [604, 376] width 120 height 31
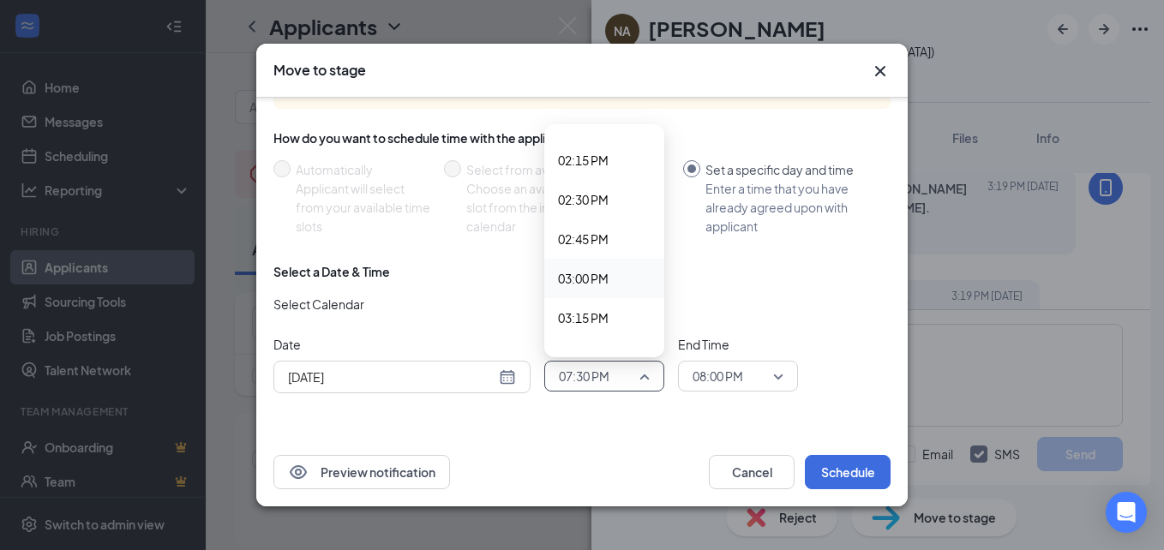
scroll to position [2212, 0]
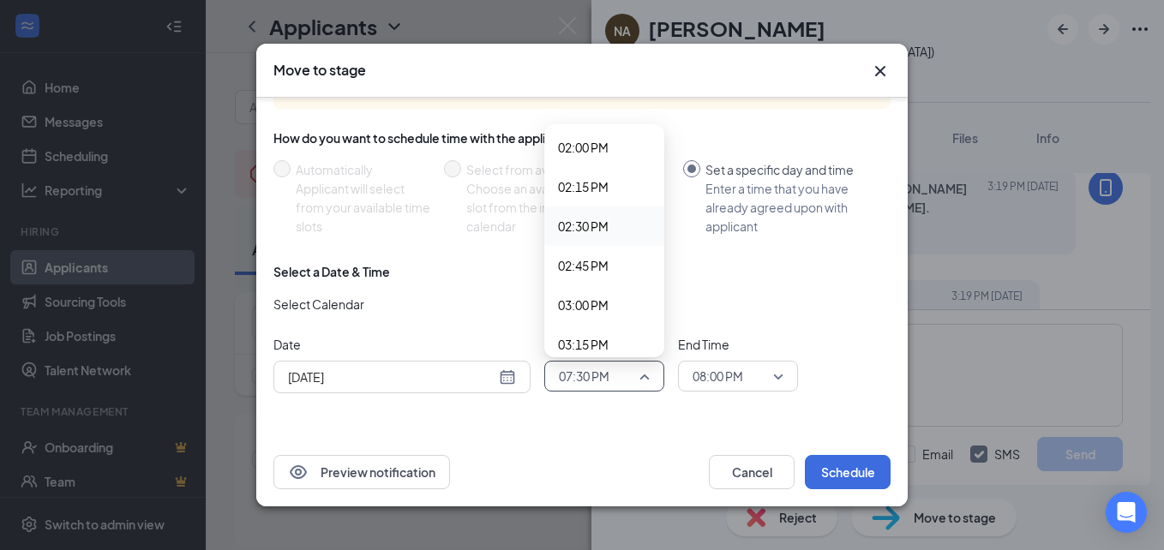
click at [609, 223] on span "02:30 PM" at bounding box center [583, 226] width 51 height 19
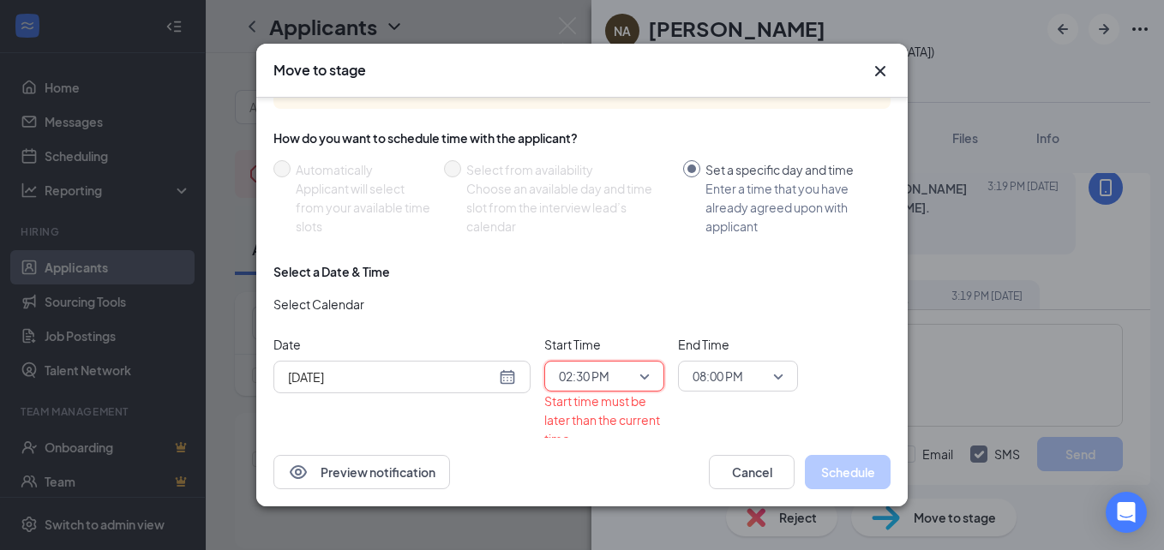
click at [771, 378] on span "08:00 PM" at bounding box center [738, 377] width 91 height 26
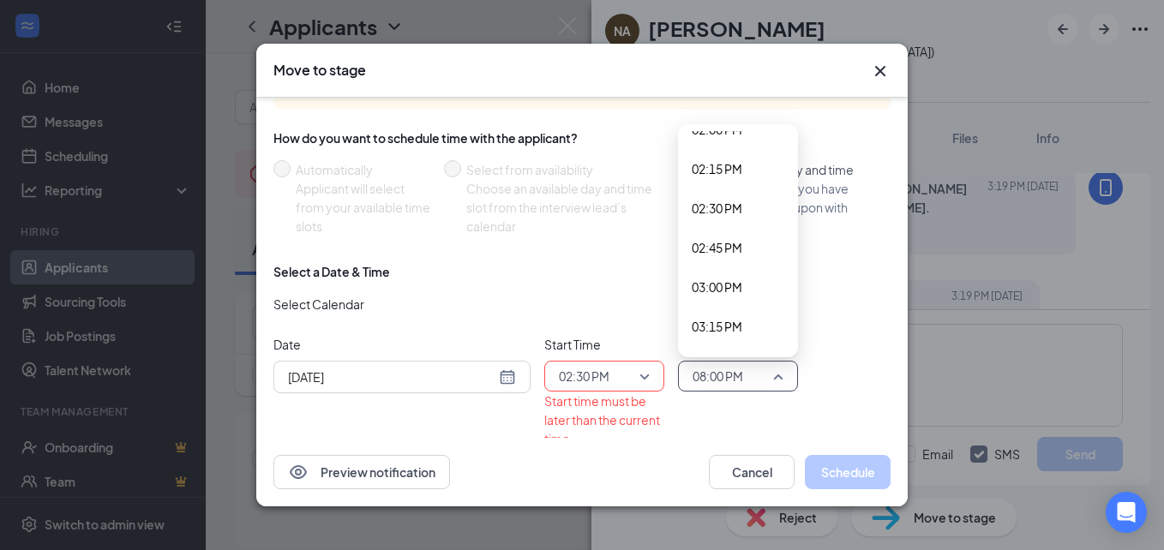
scroll to position [2205, 0]
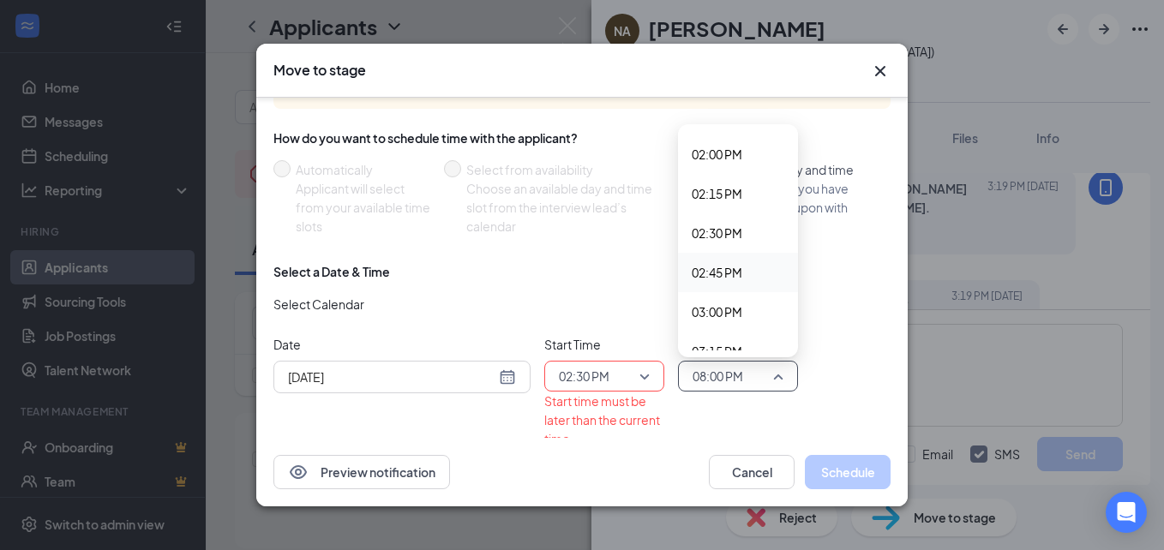
click at [723, 282] on span "02:45 PM" at bounding box center [717, 272] width 51 height 19
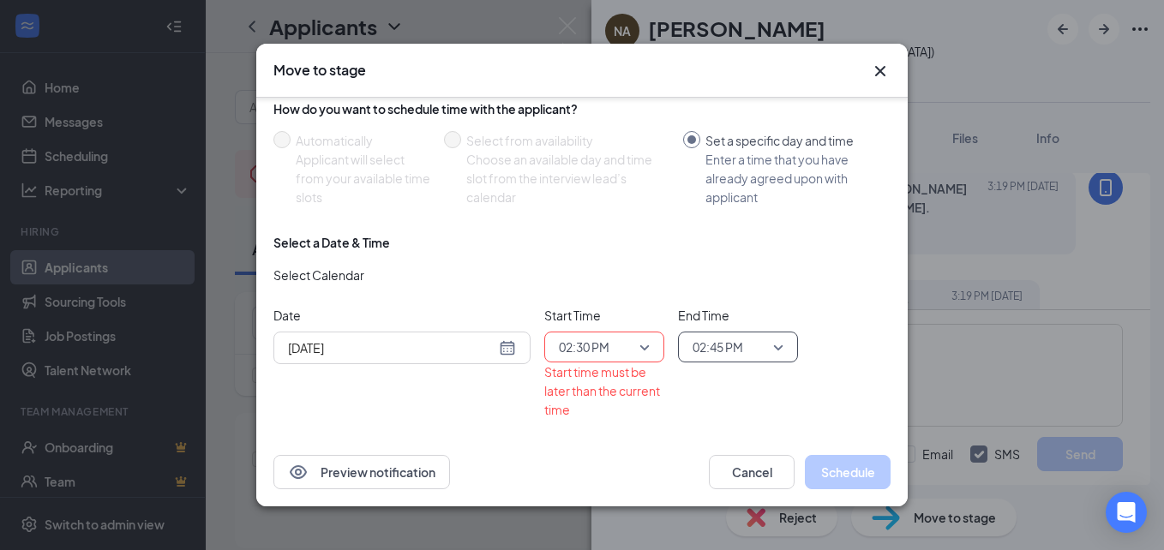
scroll to position [171, 0]
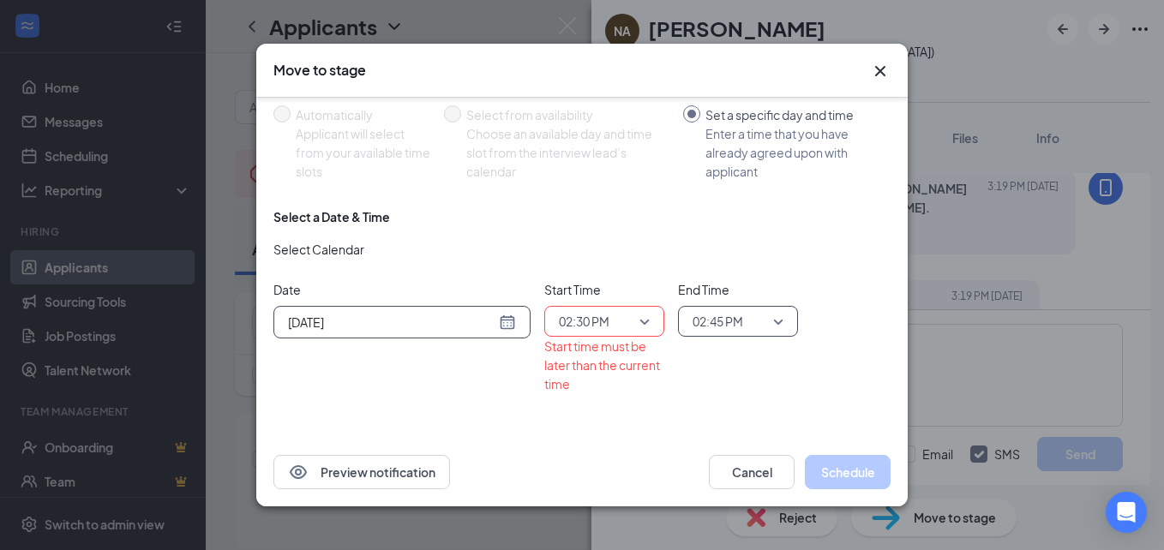
click at [512, 319] on div "[DATE]" at bounding box center [402, 322] width 228 height 19
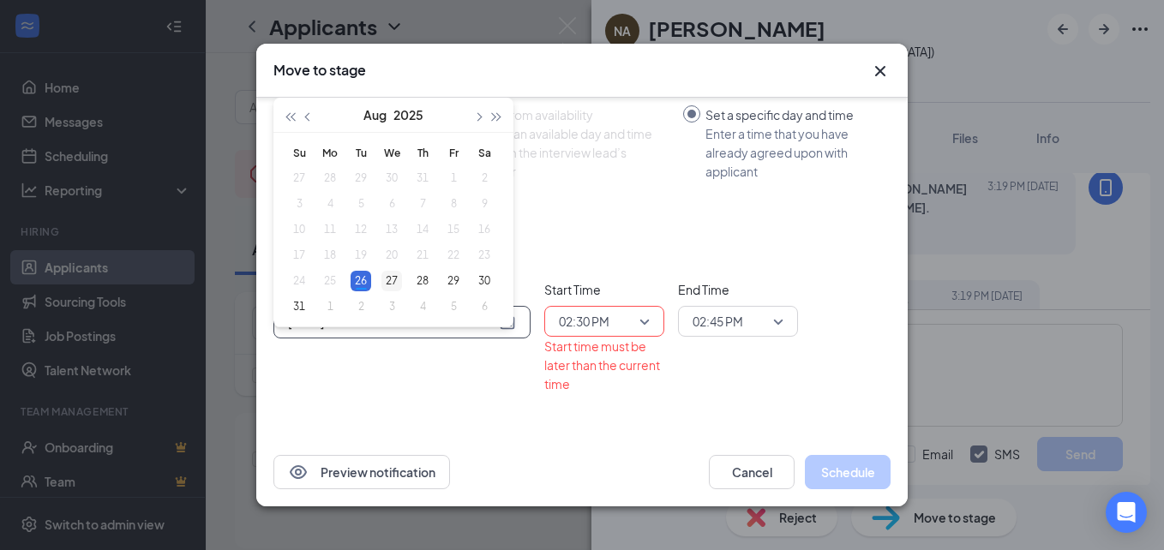
type input "[DATE]"
click at [392, 281] on div "27" at bounding box center [392, 281] width 21 height 21
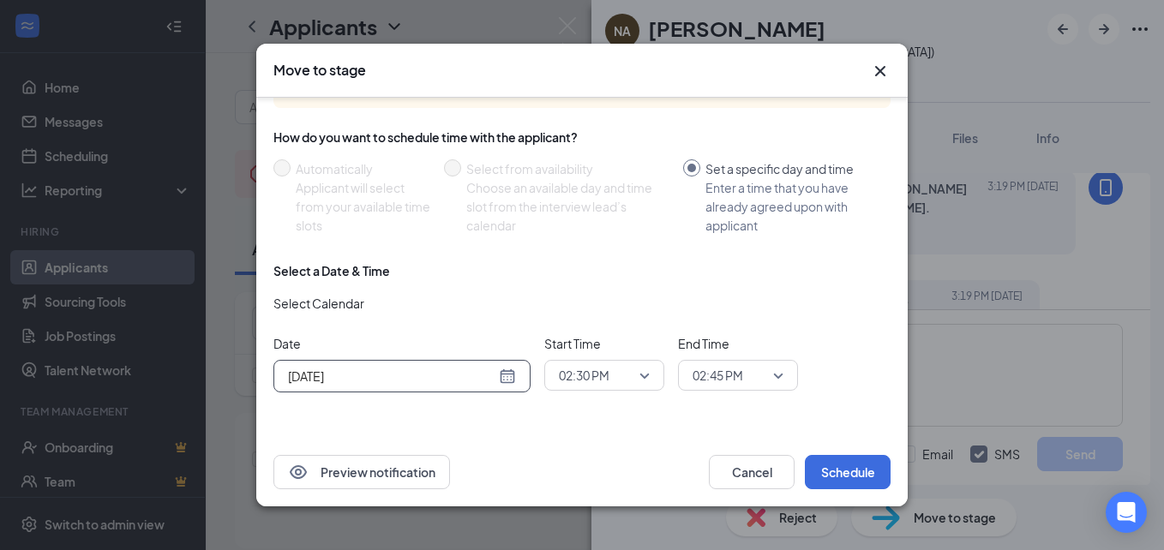
scroll to position [117, 0]
click at [834, 475] on button "Schedule" at bounding box center [848, 472] width 86 height 34
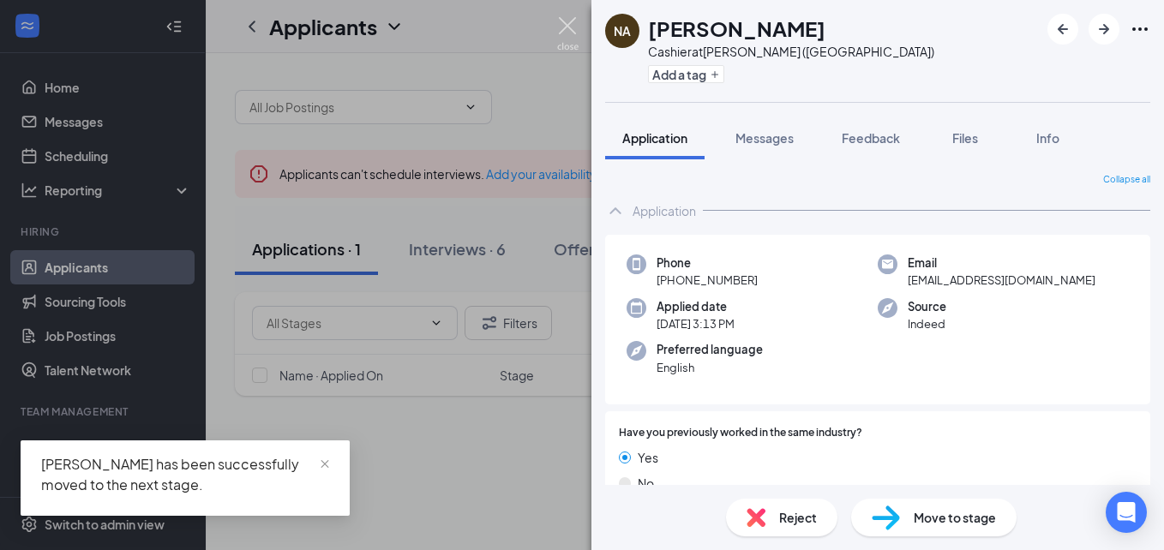
click at [565, 33] on img at bounding box center [567, 33] width 21 height 33
